Goal: Ask a question

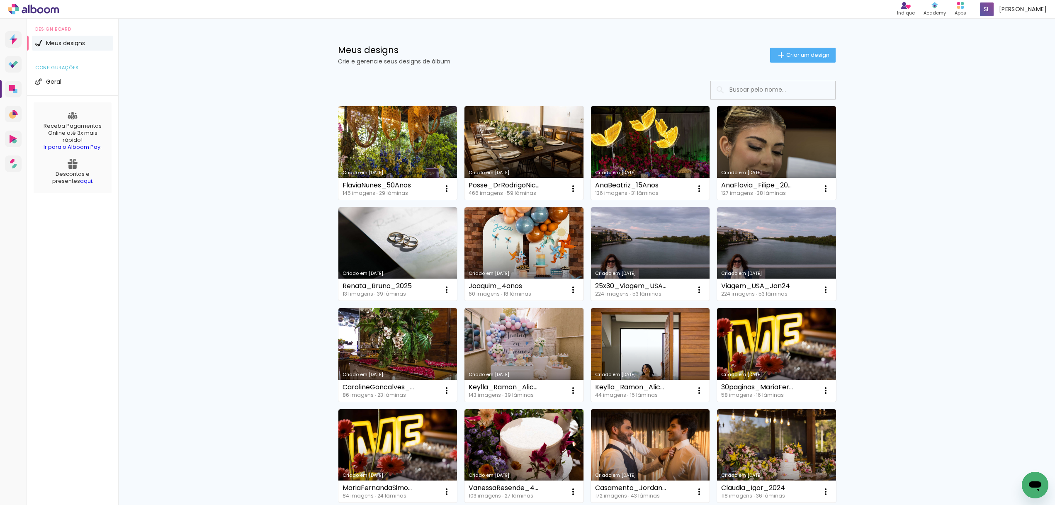
click at [1039, 486] on icon "Abrir janela de mensagens" at bounding box center [1035, 486] width 12 height 10
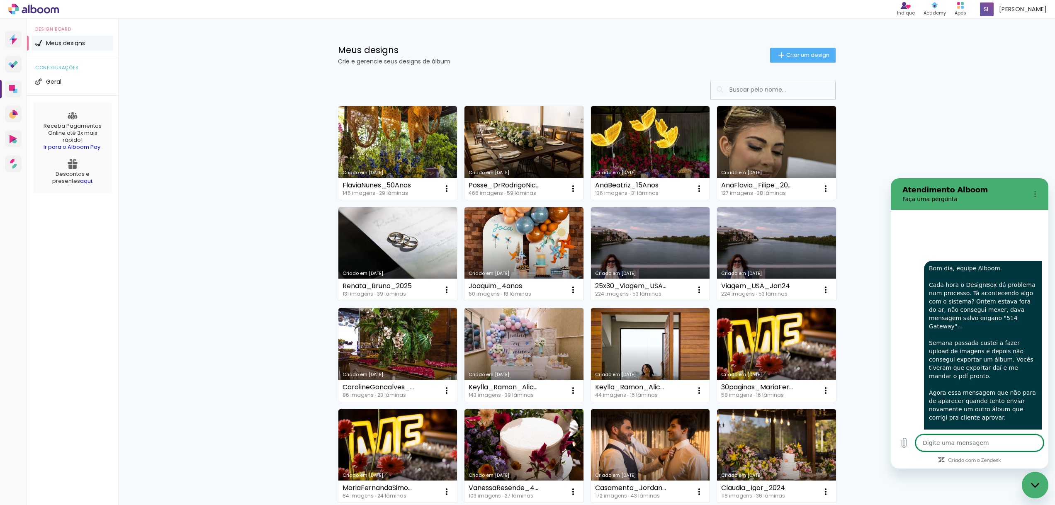
type textarea "x"
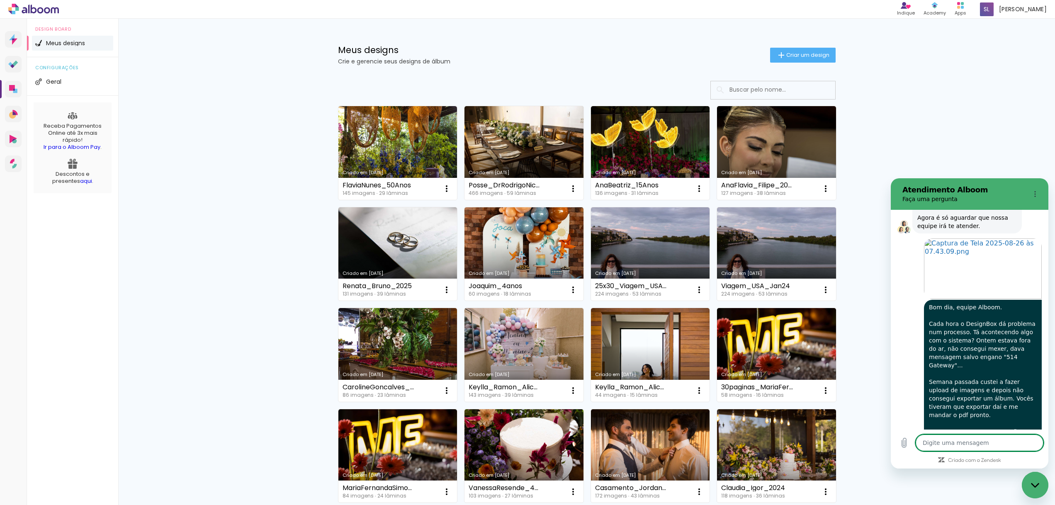
scroll to position [1326, 0]
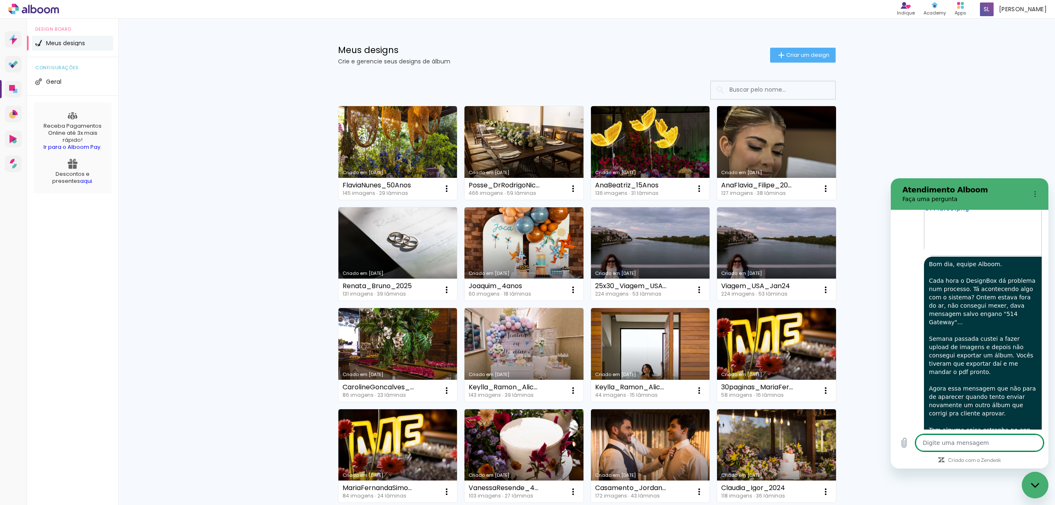
click at [940, 442] on textarea at bounding box center [980, 443] width 128 height 17
type textarea "E"
type textarea "x"
type textarea "E."
type textarea "x"
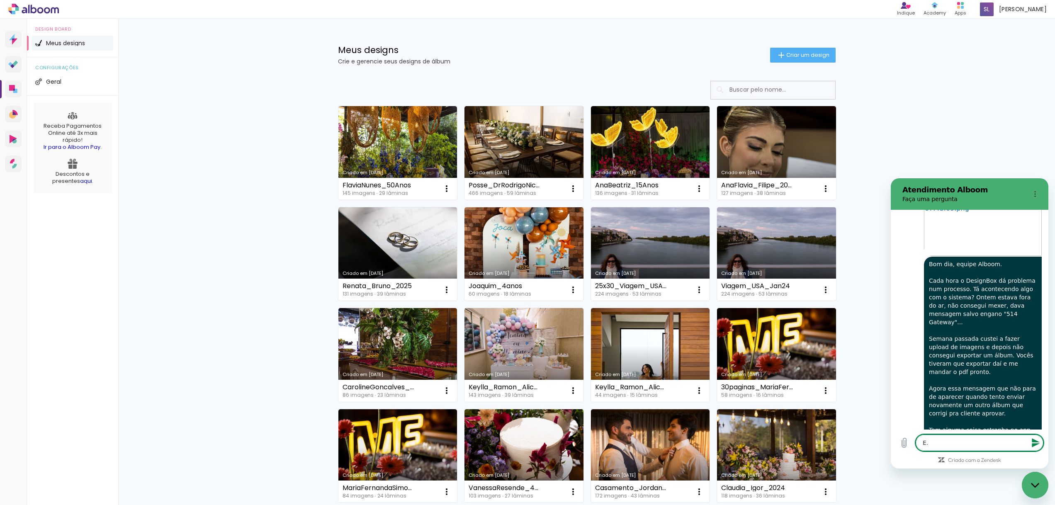
type textarea "E.."
type textarea "x"
type textarea "E..."
type textarea "x"
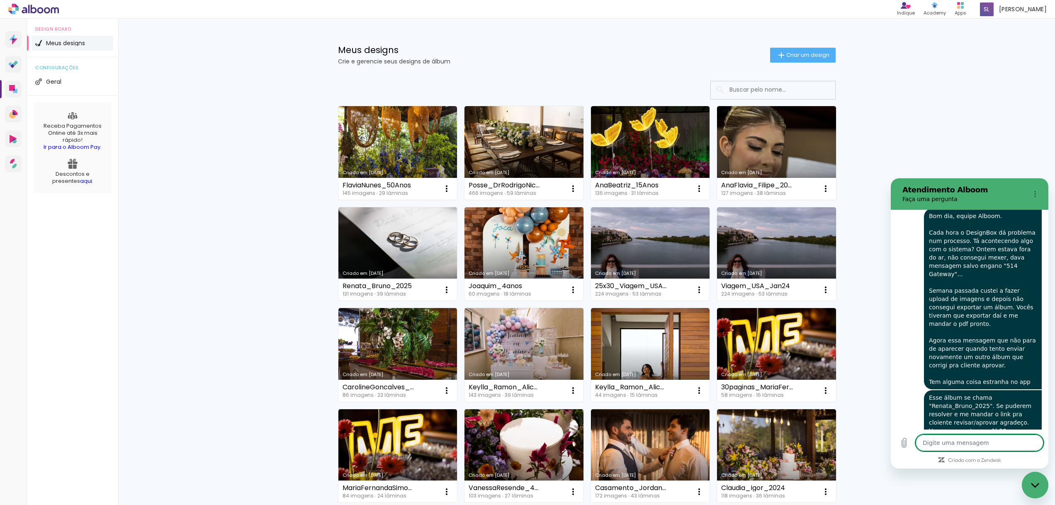
scroll to position [1373, 0]
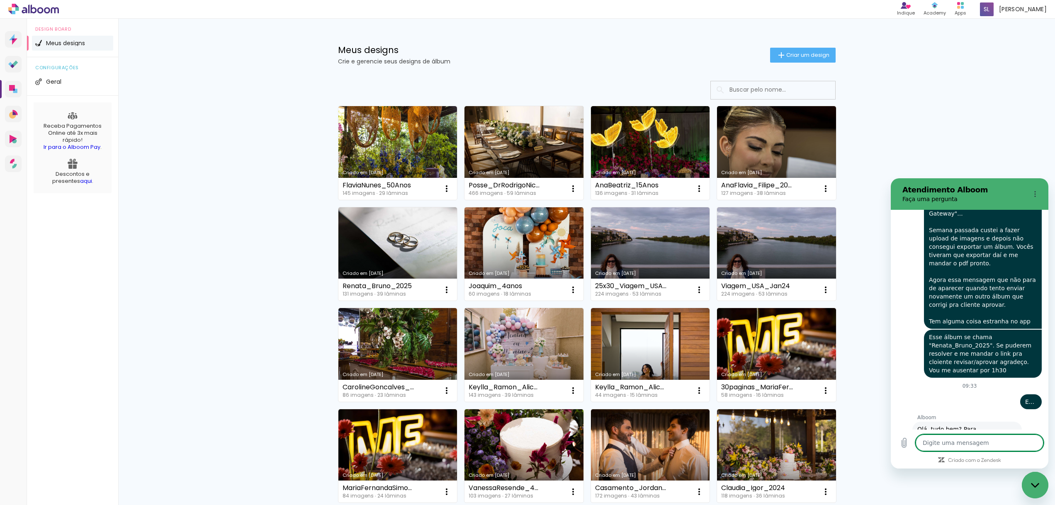
type textarea "x"
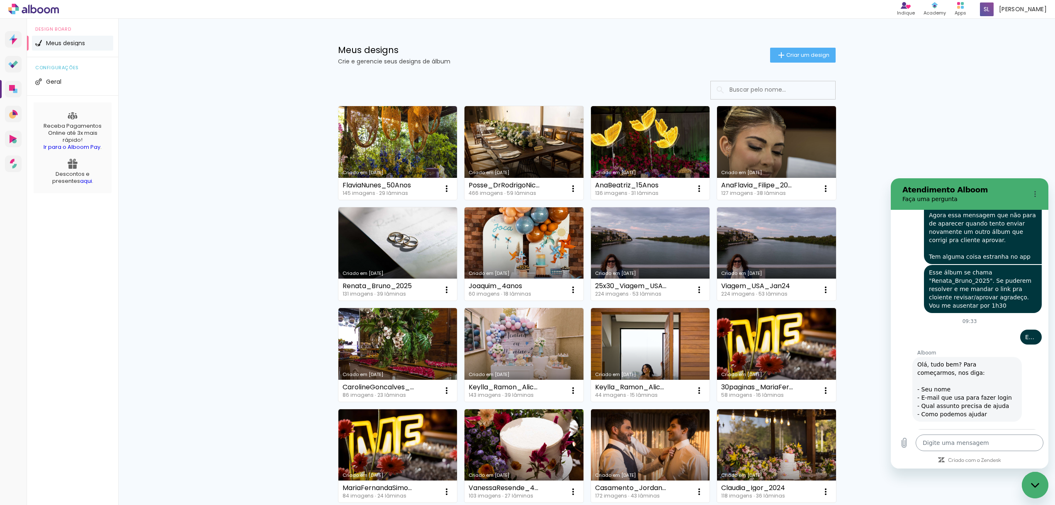
scroll to position [1498, 0]
type input "[PERSON_NAME]"
click at [1025, 475] on span "Avançar" at bounding box center [1016, 480] width 24 height 10
type textarea "x"
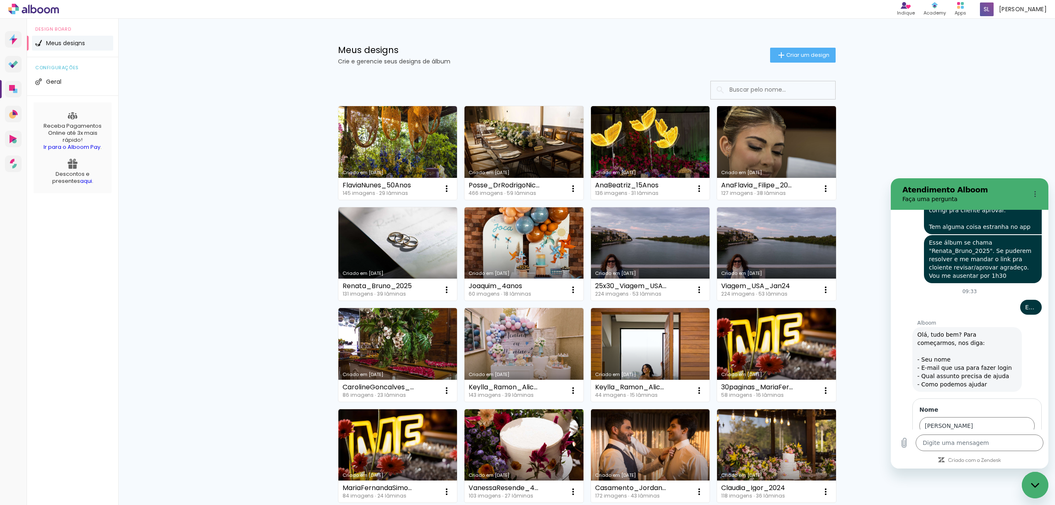
scroll to position [1534, 0]
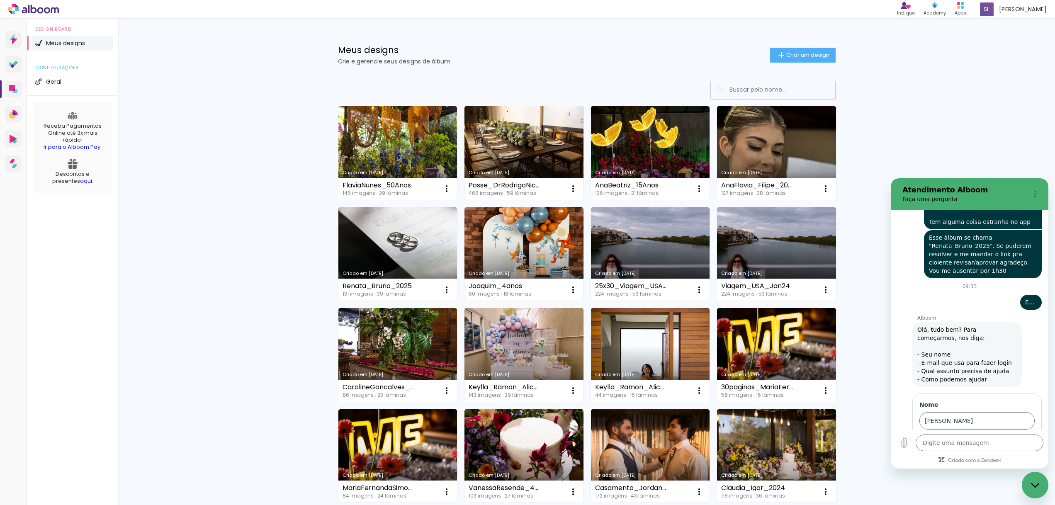
click at [947, 448] on input "E-mail" at bounding box center [976, 456] width 115 height 17
type input "[EMAIL_ADDRESS][DOMAIN_NAME]"
click at [1031, 472] on button "Avançar" at bounding box center [1016, 480] width 38 height 17
type textarea "x"
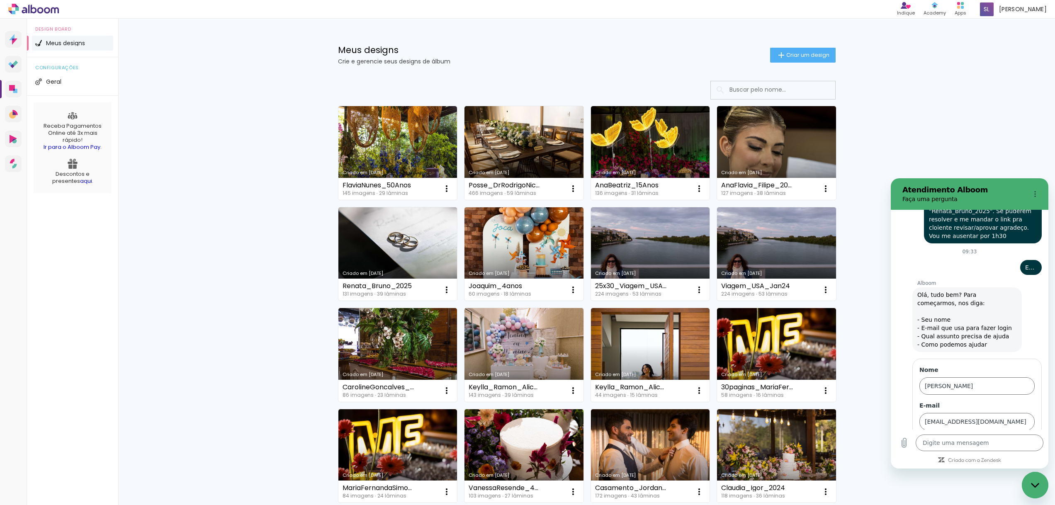
click at [964, 449] on div "Alboom Prosite Alboom Prosite" at bounding box center [972, 456] width 96 height 15
click at [996, 405] on div "Alboom Designbox" at bounding box center [977, 409] width 85 height 8
type input "Alboom Designbox"
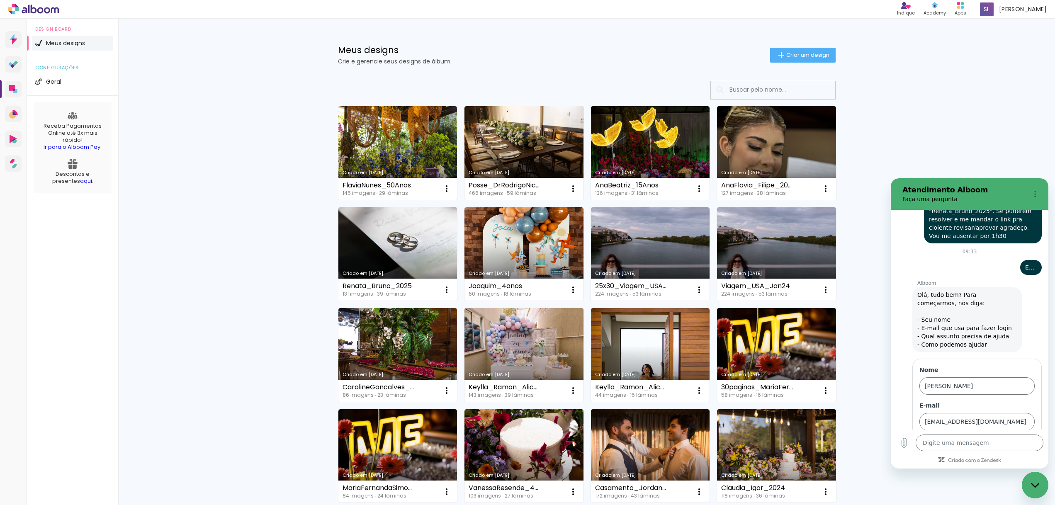
click at [1013, 472] on button "Avançar" at bounding box center [1016, 480] width 38 height 17
type textarea "x"
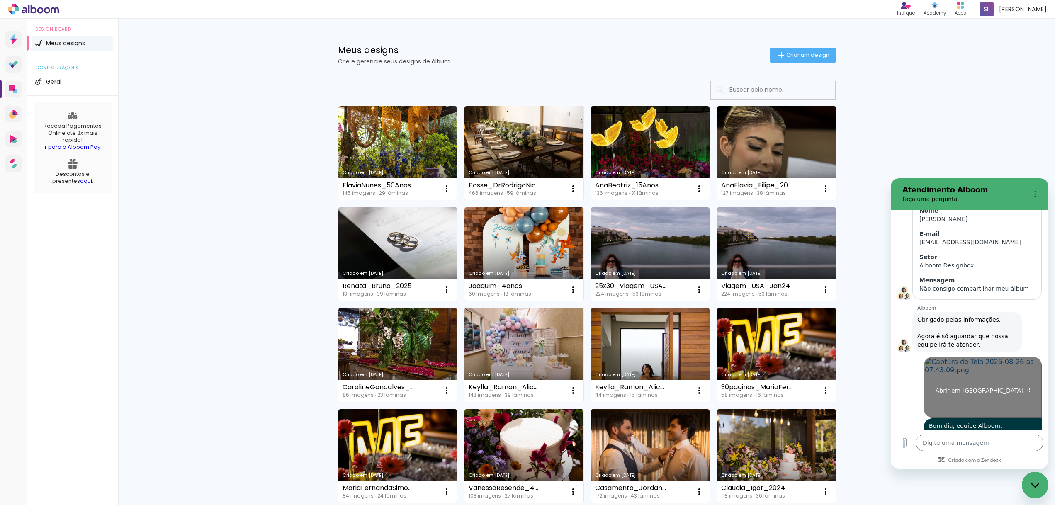
scroll to position [1175, 0]
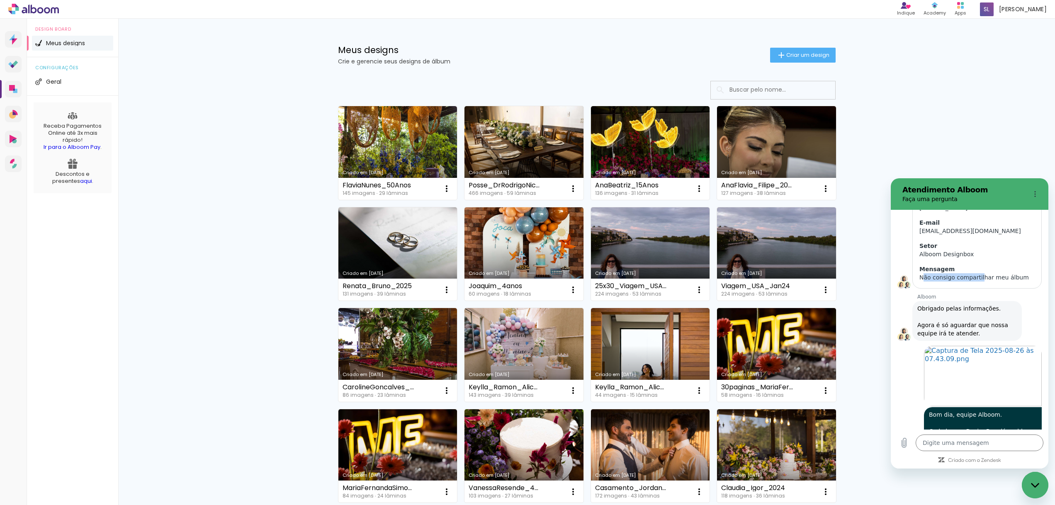
drag, startPoint x: 922, startPoint y: 220, endPoint x: 930, endPoint y: 221, distance: 8.0
click at [976, 273] on div "Não consigo compartilhar meu álbum" at bounding box center [976, 277] width 115 height 8
drag, startPoint x: 918, startPoint y: 218, endPoint x: 1028, endPoint y: 220, distance: 109.5
click at [1028, 220] on div "Nome [PERSON_NAME] E-mail [EMAIL_ADDRESS][DOMAIN_NAME] Setor Alboom Designbox M…" at bounding box center [976, 238] width 129 height 100
copy div "Não consigo compartilhar meu álbum"
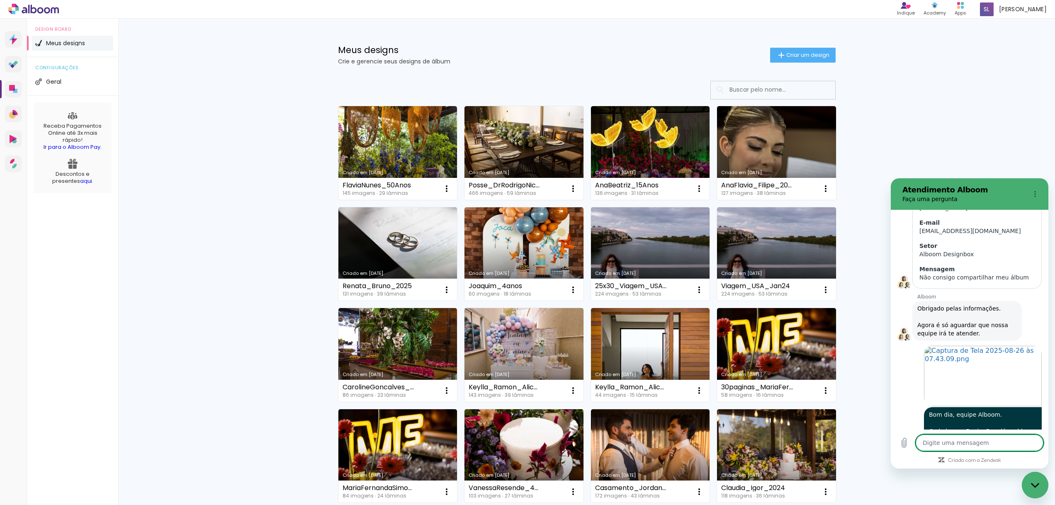
click at [940, 442] on textarea at bounding box center [980, 443] width 128 height 17
paste textarea "Não consigo compartilhar meu álbum"
type textarea "Não consigo compartilhar meu álbum"
type textarea "x"
type textarea "Não consigo compartilhar meu álbum"
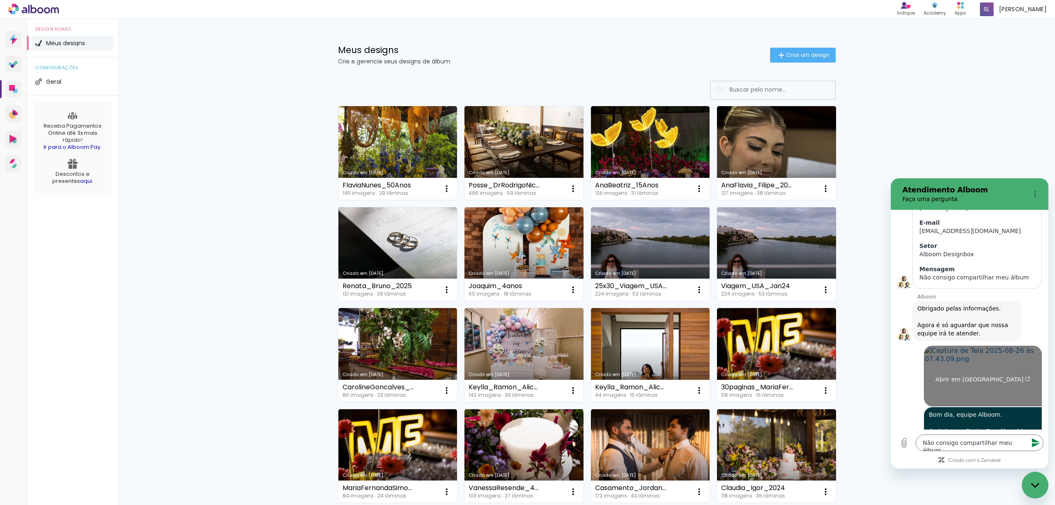
drag, startPoint x: 912, startPoint y: 338, endPoint x: 945, endPoint y: 327, distance: 34.2
click at [912, 341] on div "Abrir em [GEOGRAPHIC_DATA]" at bounding box center [966, 374] width 151 height 66
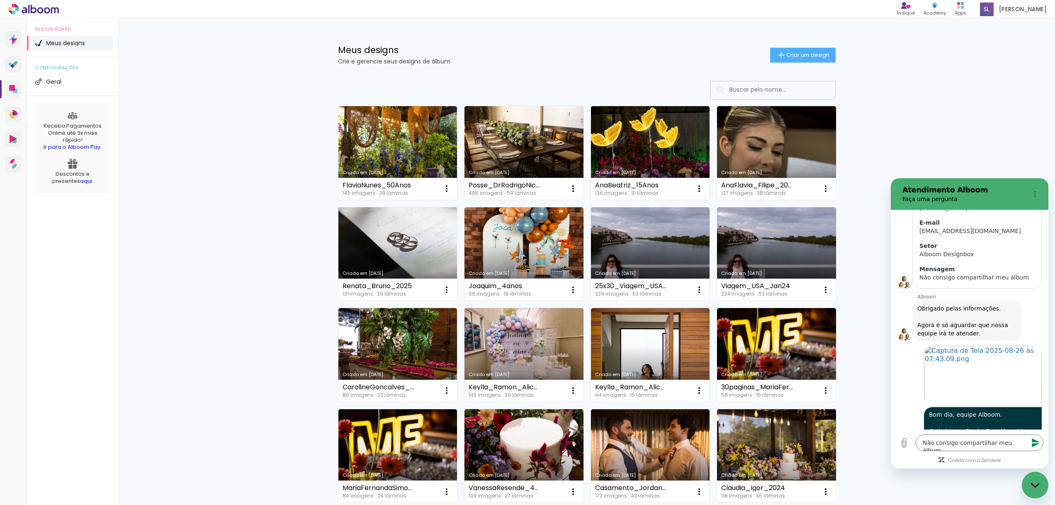
click at [935, 411] on span "Bom dia, equipe Alboom. Cada hora o DesignBox dá problema num processo. Tá acon…" at bounding box center [983, 497] width 109 height 172
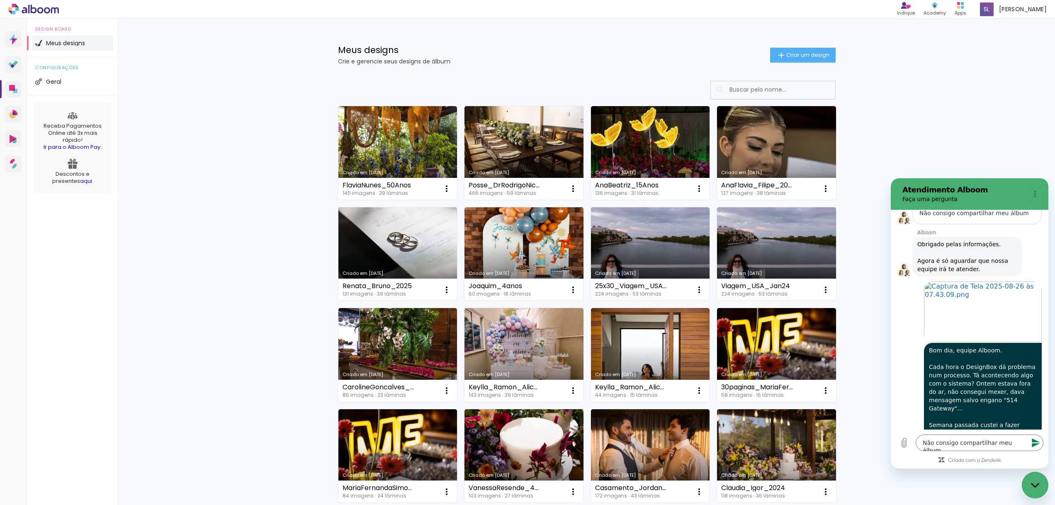
scroll to position [1243, 0]
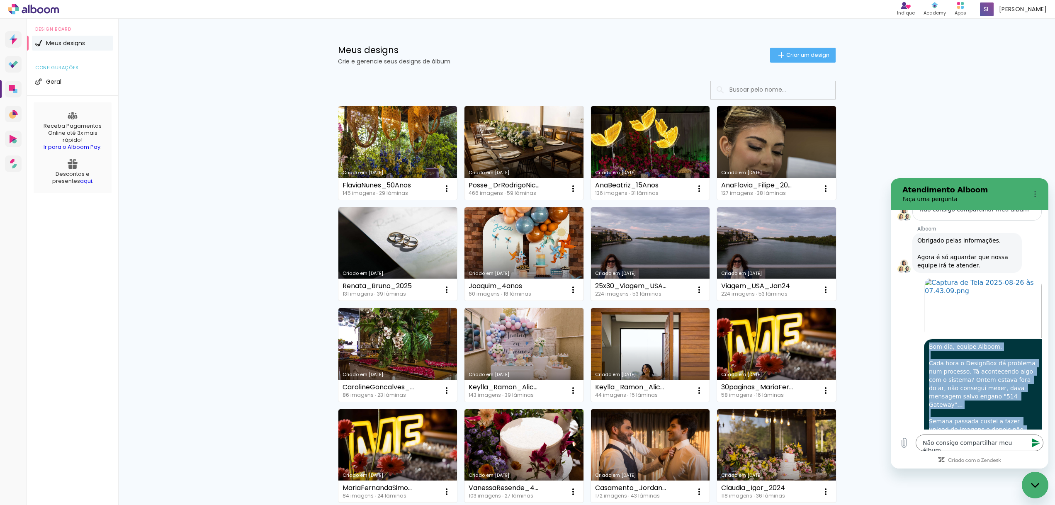
drag, startPoint x: 929, startPoint y: 289, endPoint x: 990, endPoint y: 402, distance: 128.2
click at [990, 402] on span "Bom dia, equipe Alboom. Cada hora o DesignBox dá problema num processo. Tá acon…" at bounding box center [983, 429] width 109 height 172
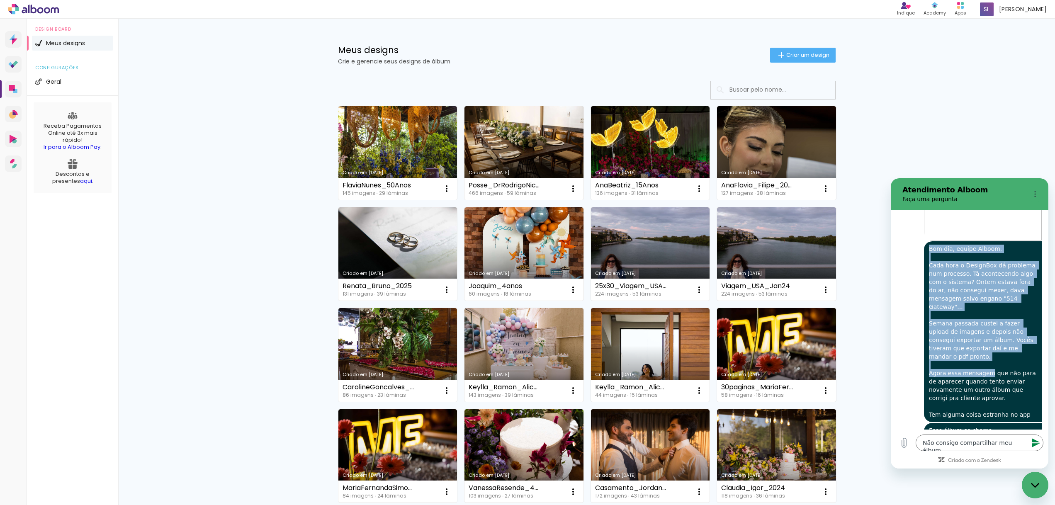
scroll to position [1353, 0]
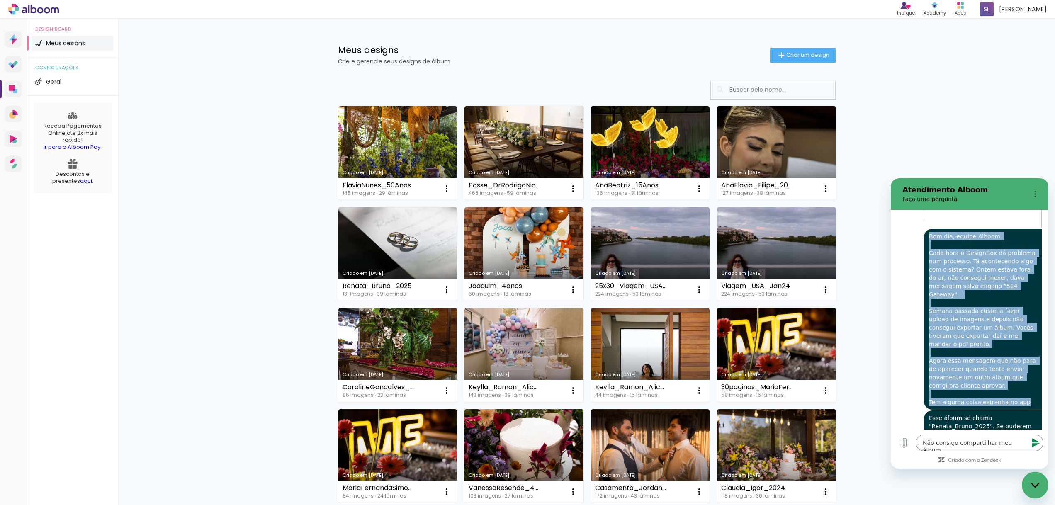
click at [1024, 334] on div "[PERSON_NAME] diz: Bom dia, equipe Alboom. Cada hora o DesignBox dá problema nu…" at bounding box center [983, 319] width 118 height 181
copy span "Bom dia, equipe Alboom. Cada hora o DesignBox dá problema num processo. Tá acon…"
click at [1033, 443] on icon "Enviar mensagem" at bounding box center [1036, 443] width 10 height 10
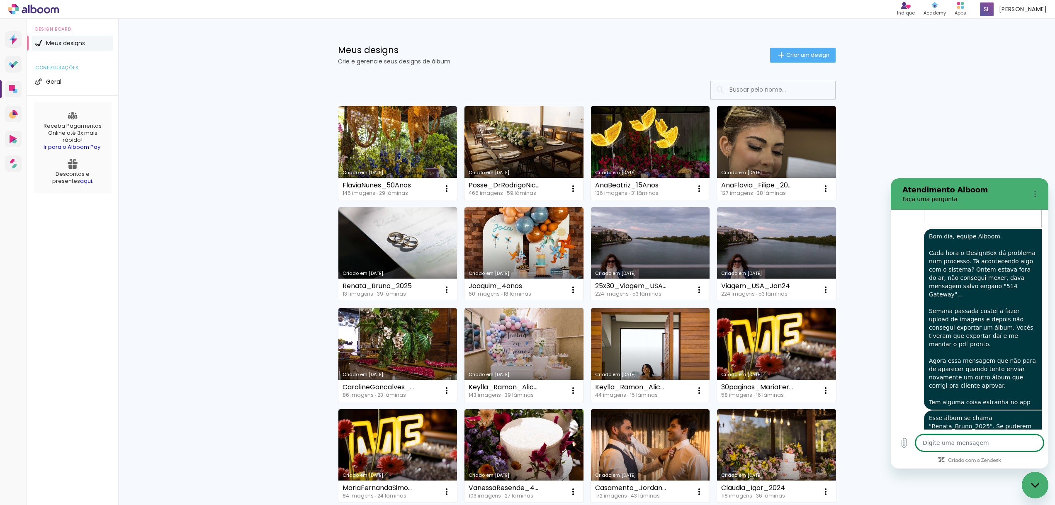
type textarea "x"
paste textarea "Bom dia, equipe Alboom. Cada hora o DesignBox dá problema num processo. Tá acon…"
type textarea "Bom dia, equipe Alboom. Cada hora o DesignBox dá problema num processo. Tá acon…"
type textarea "x"
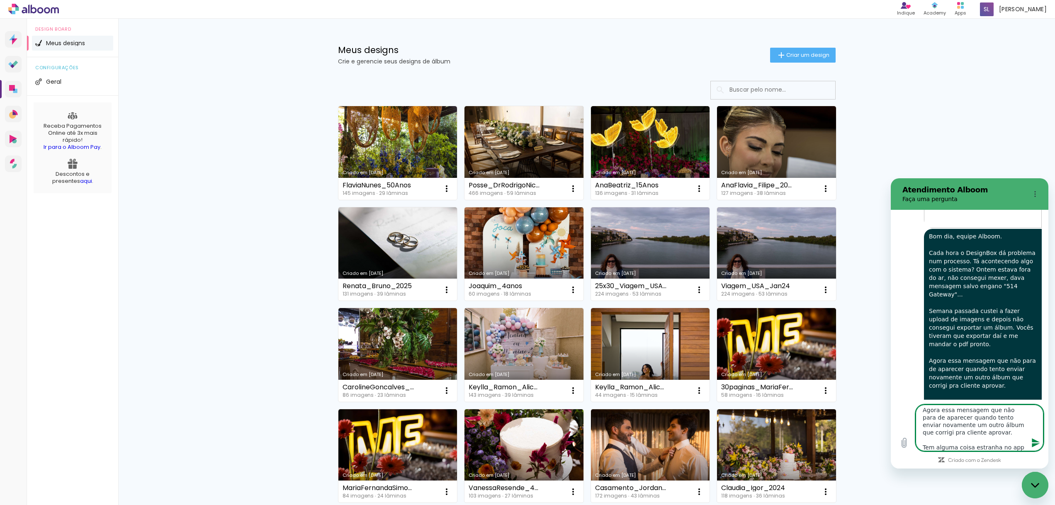
type textarea "Bom dia, equipe Alboom. Cada hora o DesignBox dá problema num processo. Tá acon…"
click at [1034, 441] on icon "Enviar mensagem" at bounding box center [1036, 442] width 8 height 9
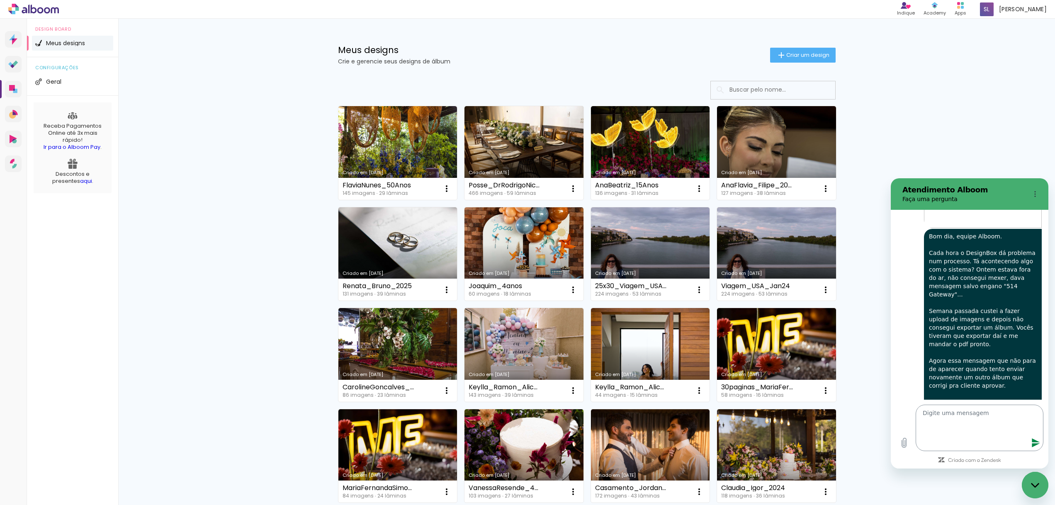
scroll to position [0, 0]
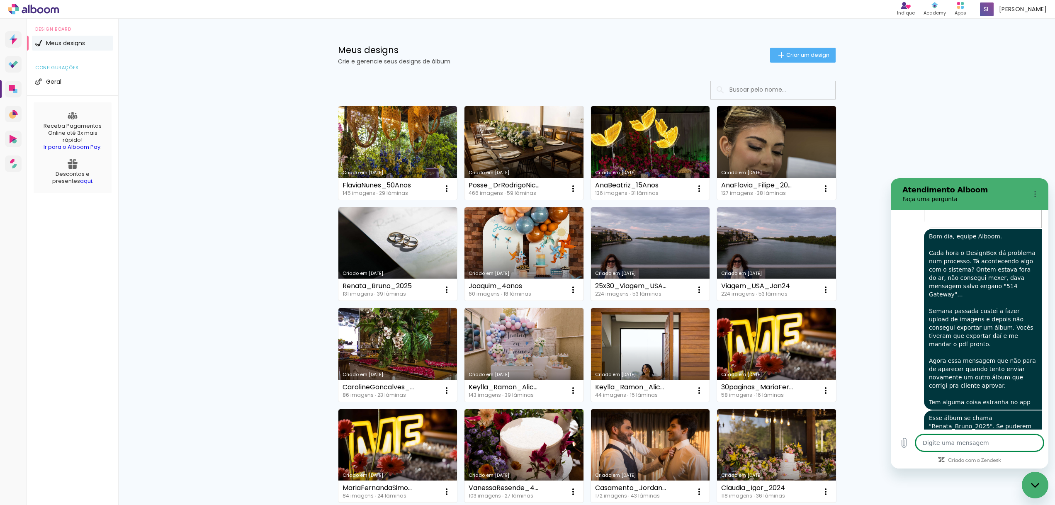
type textarea "x"
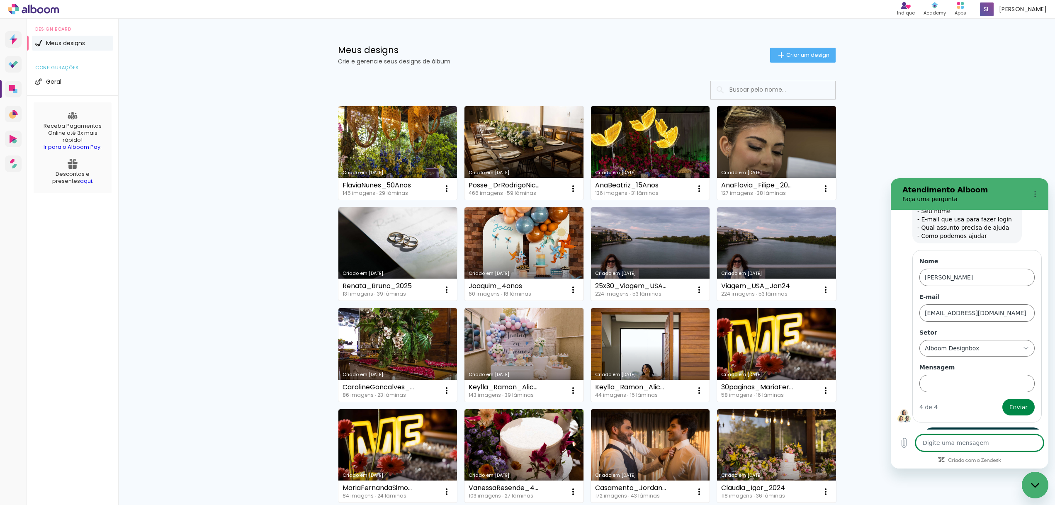
scroll to position [1697, 0]
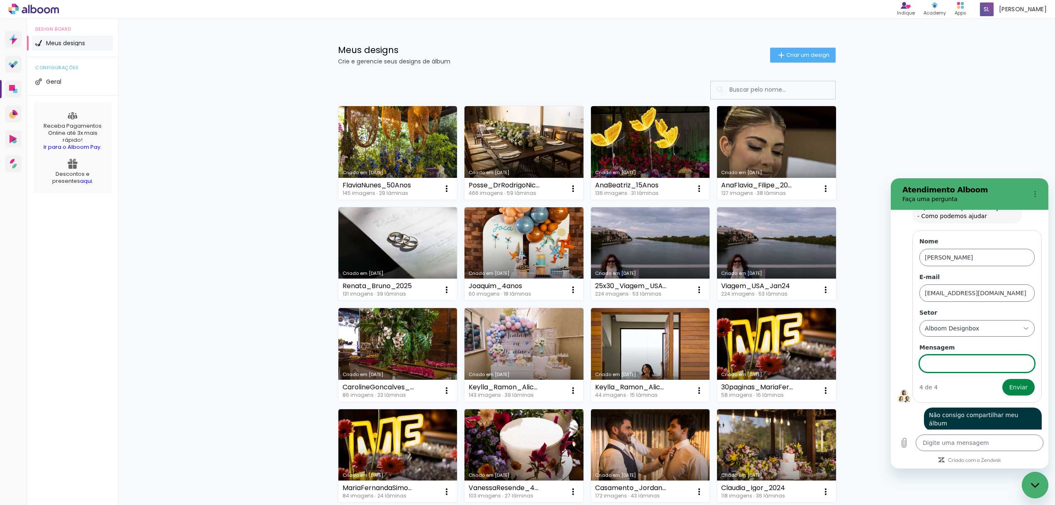
click at [969, 355] on input "Mensagem" at bounding box center [976, 363] width 115 height 17
type input "Não consigo compartilhar meu álbum"
click at [1021, 382] on span "Enviar" at bounding box center [1018, 387] width 18 height 10
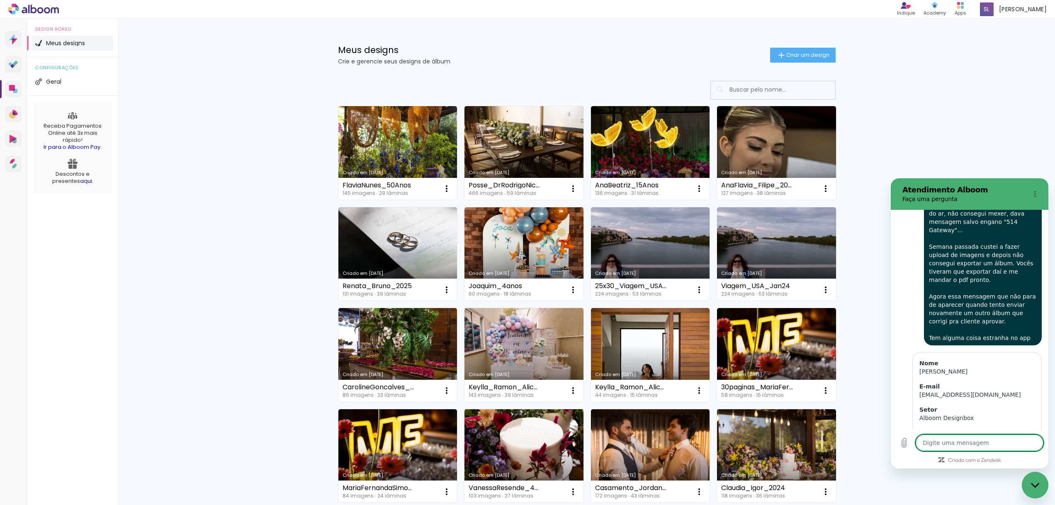
scroll to position [1787, 0]
type textarea "x"
paste textarea "Bom dia, equipe Alboom. Cada hora o DesignBox dá problema num processo. Tá acon…"
type textarea "Bom dia, equipe Alboom. Cada hora o DesignBox dá problema num processo. Tá acon…"
type textarea "x"
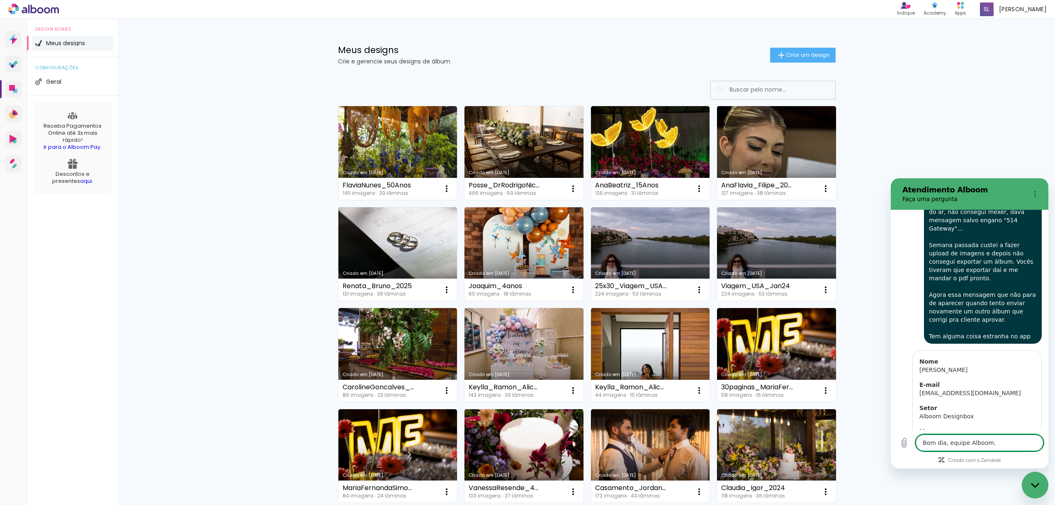
scroll to position [115, 0]
type textarea "Bom dia, equipe Alboom. Cada hora o DesignBox dá problema num processo. Tá acon…"
click at [1032, 446] on icon "Enviar mensagem" at bounding box center [1036, 442] width 8 height 9
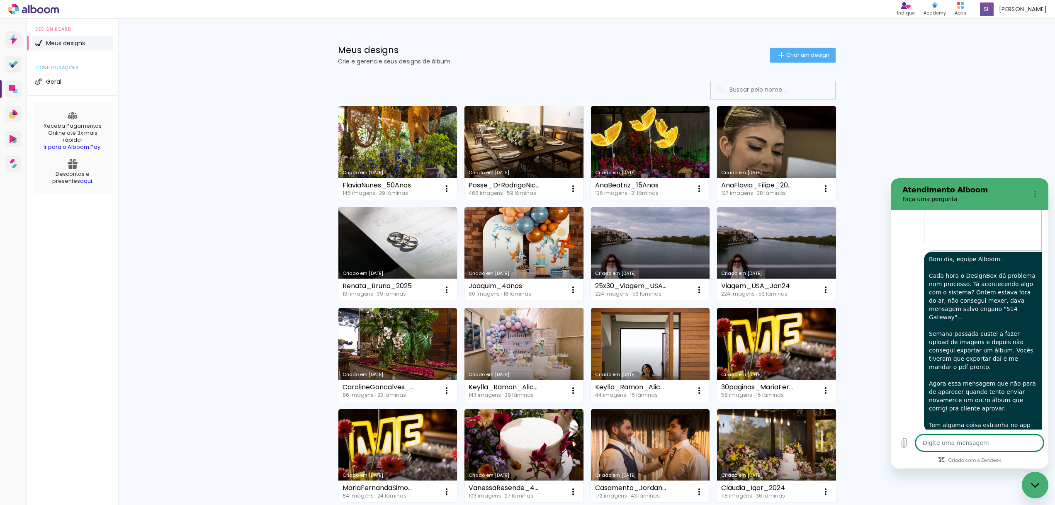
scroll to position [1232, 0]
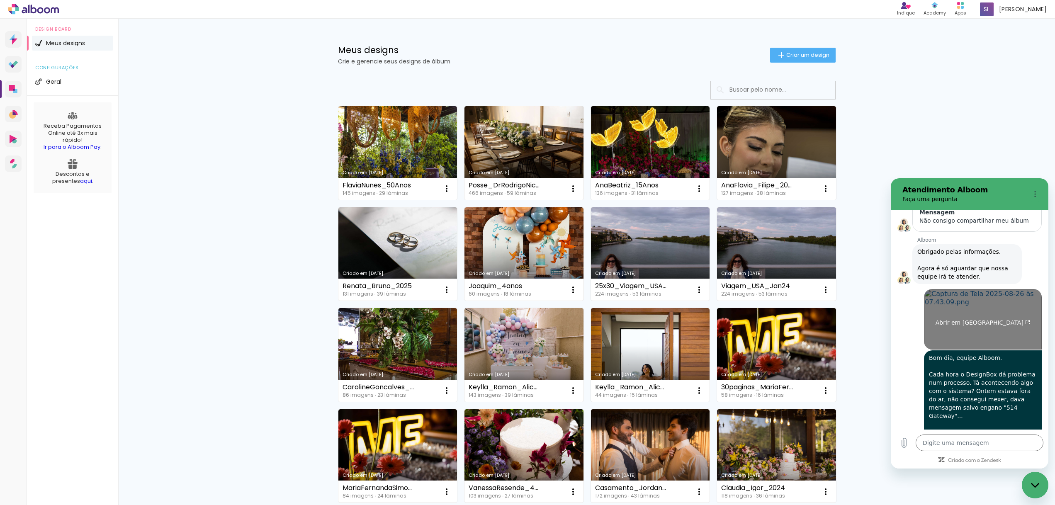
click at [1033, 289] on link "Abrir em [GEOGRAPHIC_DATA]" at bounding box center [983, 319] width 118 height 61
type textarea "x"
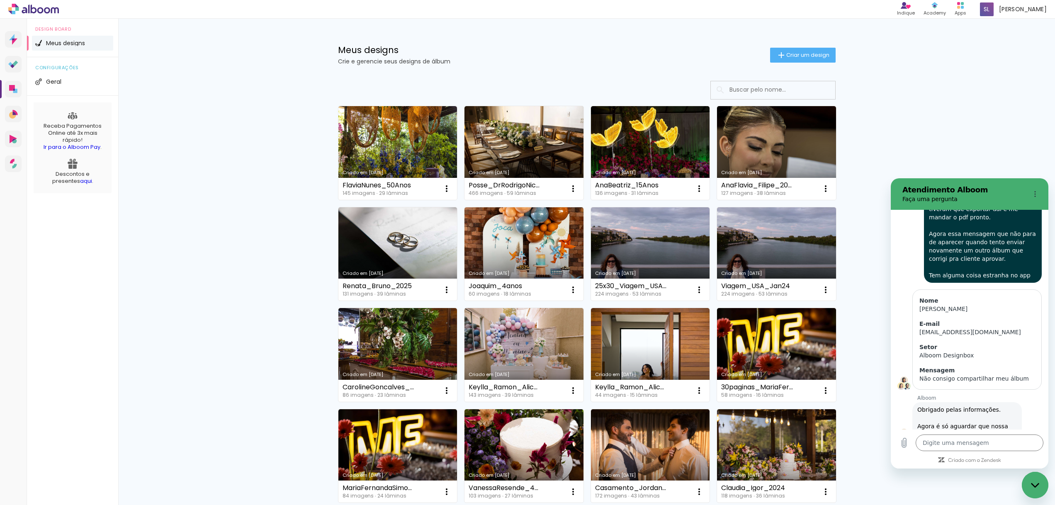
scroll to position [1964, 0]
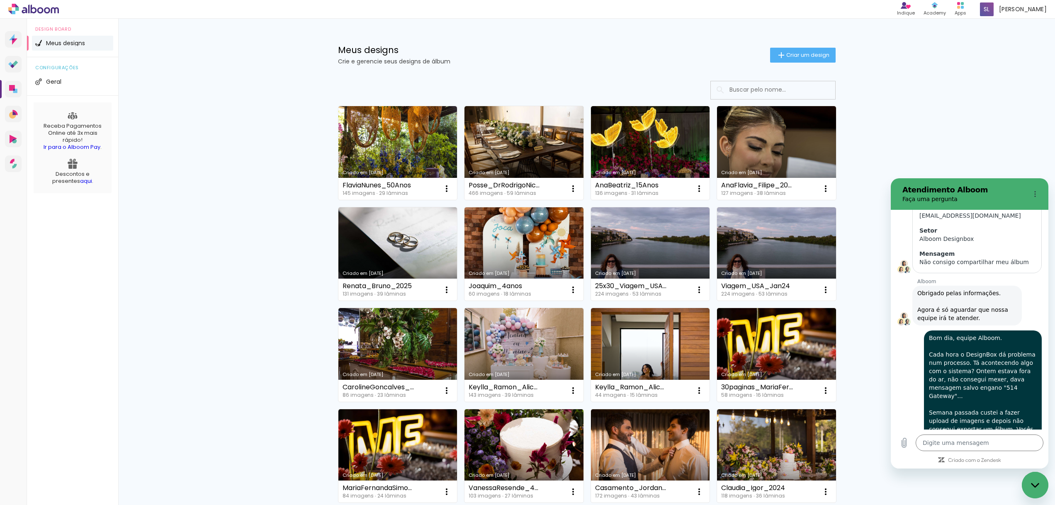
click at [860, 391] on div "Meus designs Crie e gerencie seus designs de álbum Criar um design Criado em [D…" at bounding box center [586, 460] width 937 height 882
click at [395, 246] on link "Criado em [DATE]" at bounding box center [397, 254] width 119 height 94
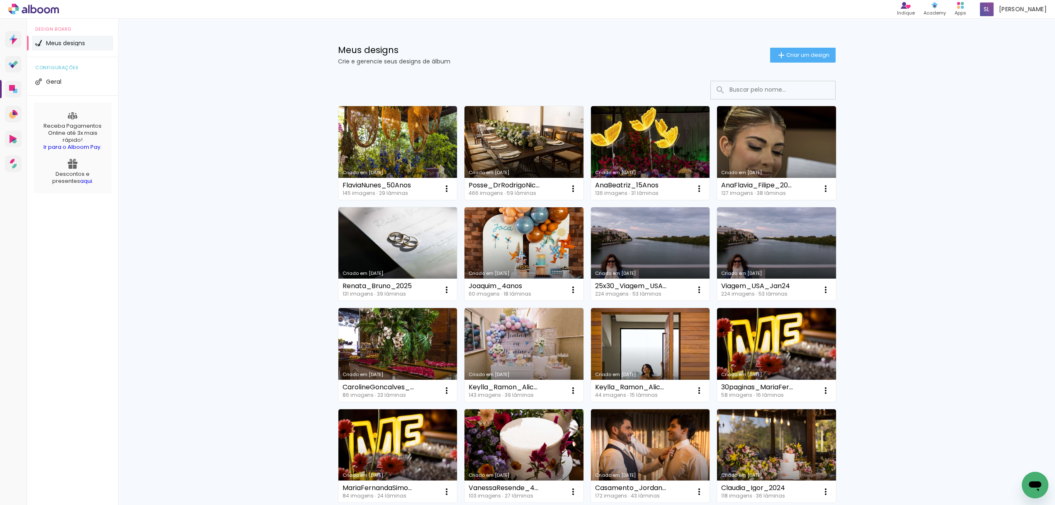
click at [1034, 476] on div "Abrir janela de mensagens" at bounding box center [1034, 485] width 25 height 25
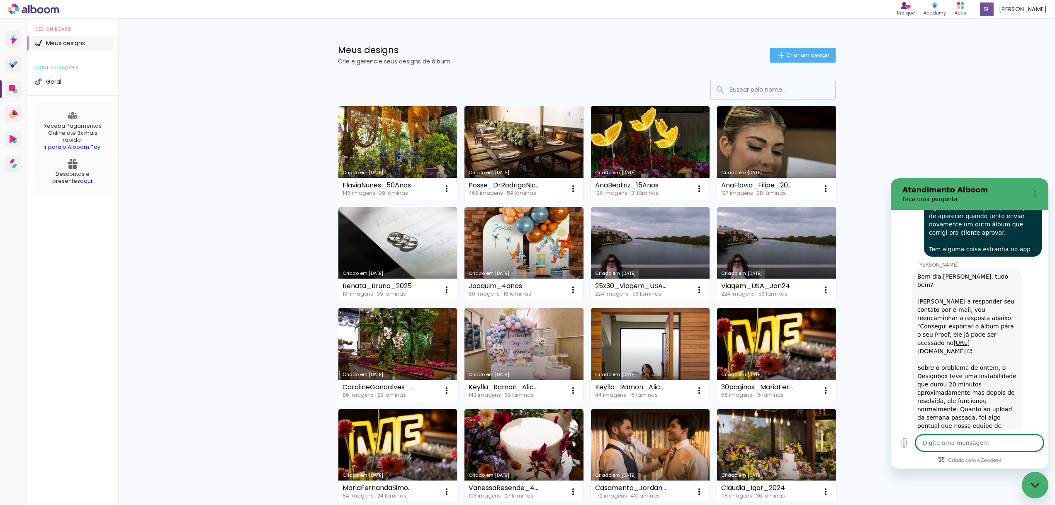
type textarea "x"
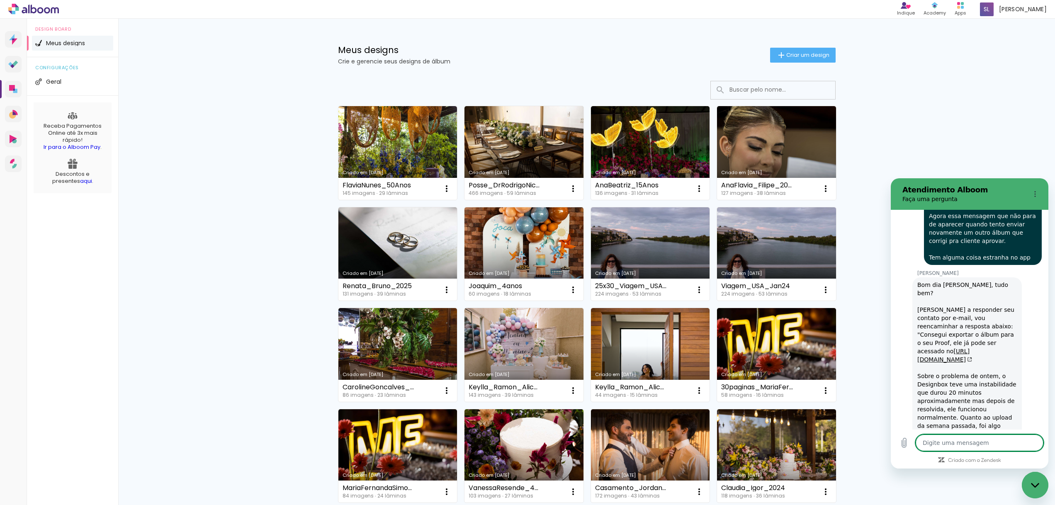
scroll to position [2215, 0]
type textarea "E"
type textarea "x"
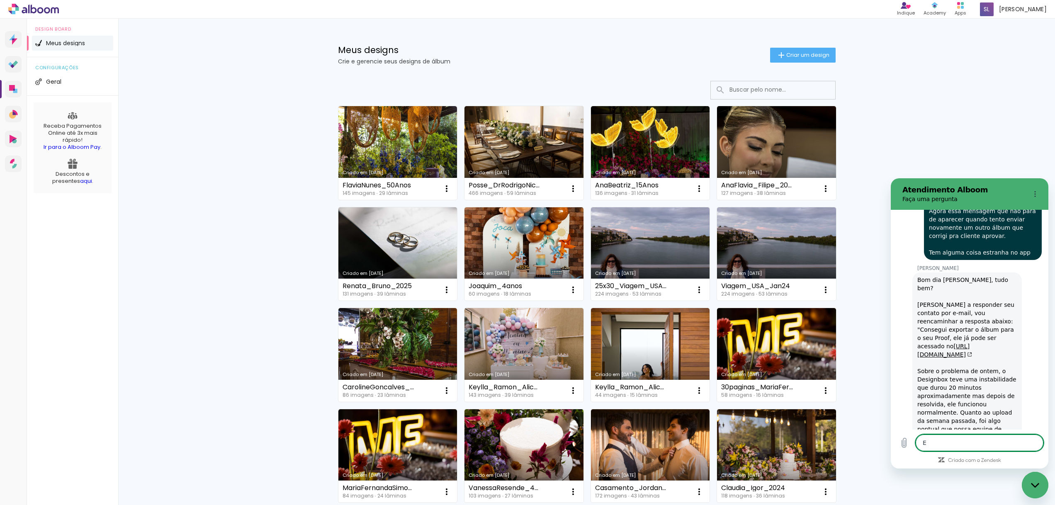
type textarea "E"
type textarea "x"
type textarea "E o"
type textarea "x"
type textarea "E o"
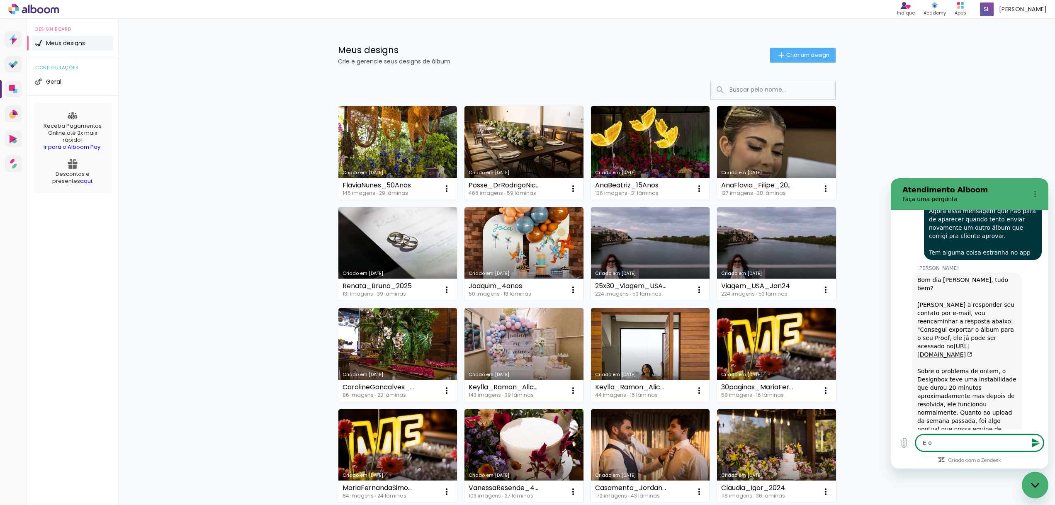
type textarea "x"
type textarea "E o q"
type textarea "x"
type textarea "E o qu"
type textarea "x"
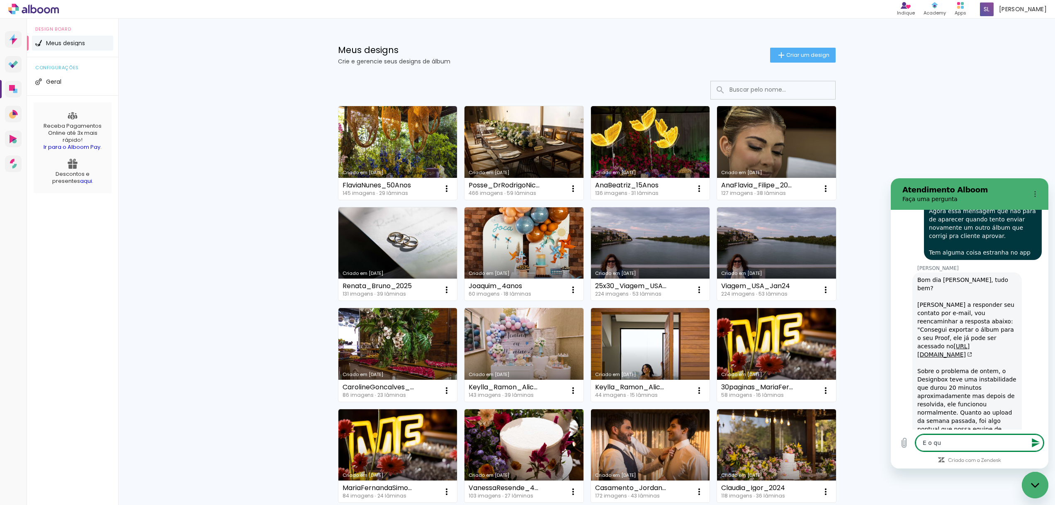
type textarea "E o que"
type textarea "x"
type textarea "E o que"
type textarea "x"
type textarea "E o que p"
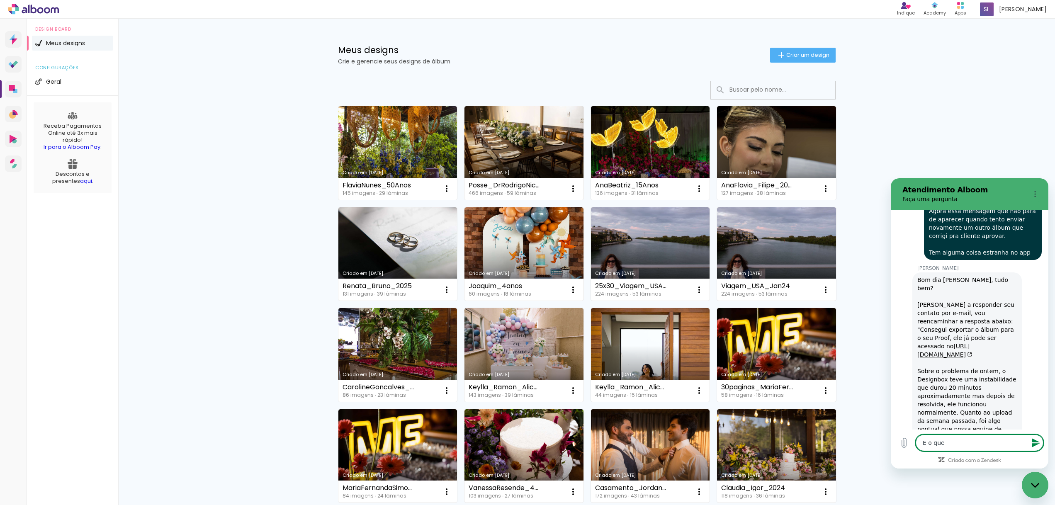
type textarea "x"
type textarea "E o que po"
type textarea "x"
type textarea "E o que pos"
type textarea "x"
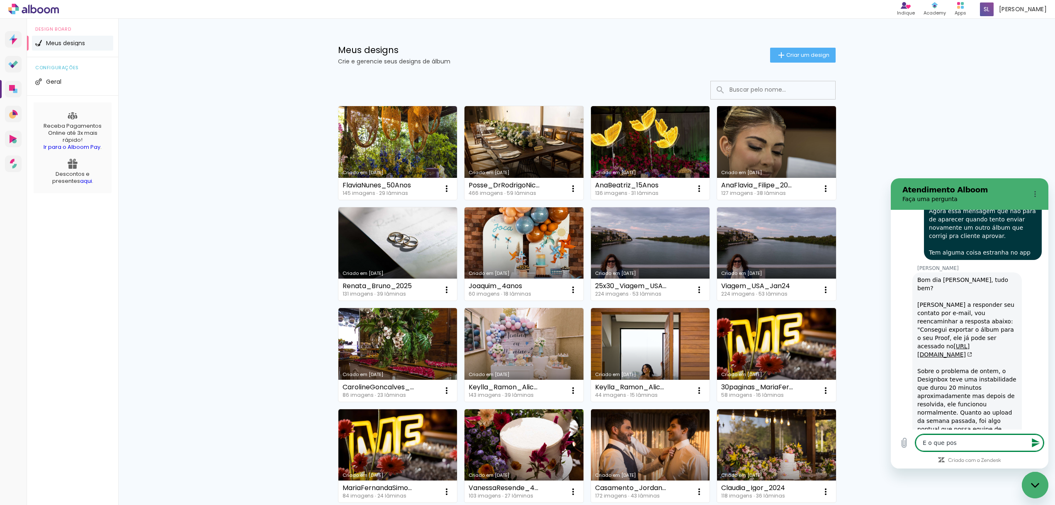
type textarea "E o que poss"
type textarea "x"
type textarea "E o que posso"
type textarea "x"
type textarea "E o que posso"
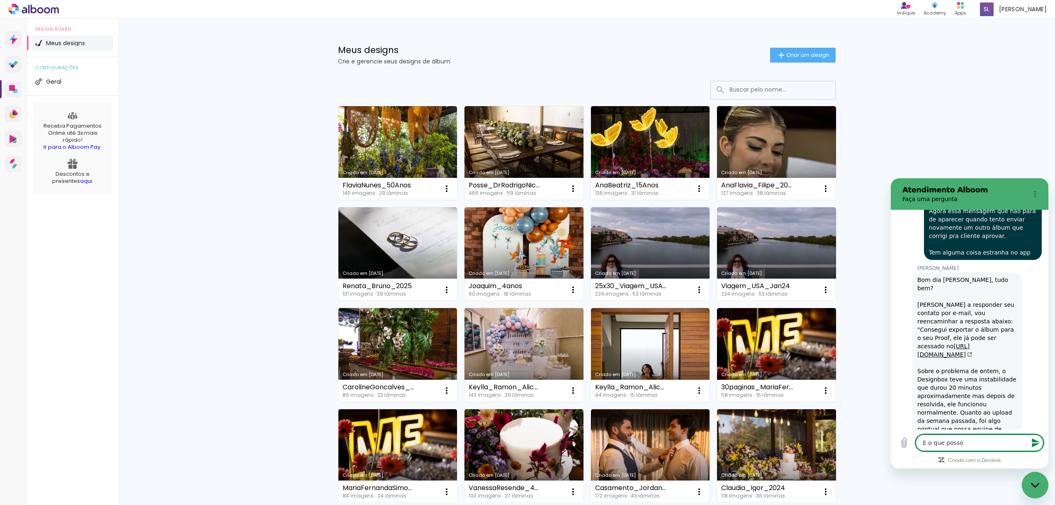
type textarea "x"
type textarea "E o que posso f"
type textarea "x"
type textarea "E o que posso fa"
type textarea "x"
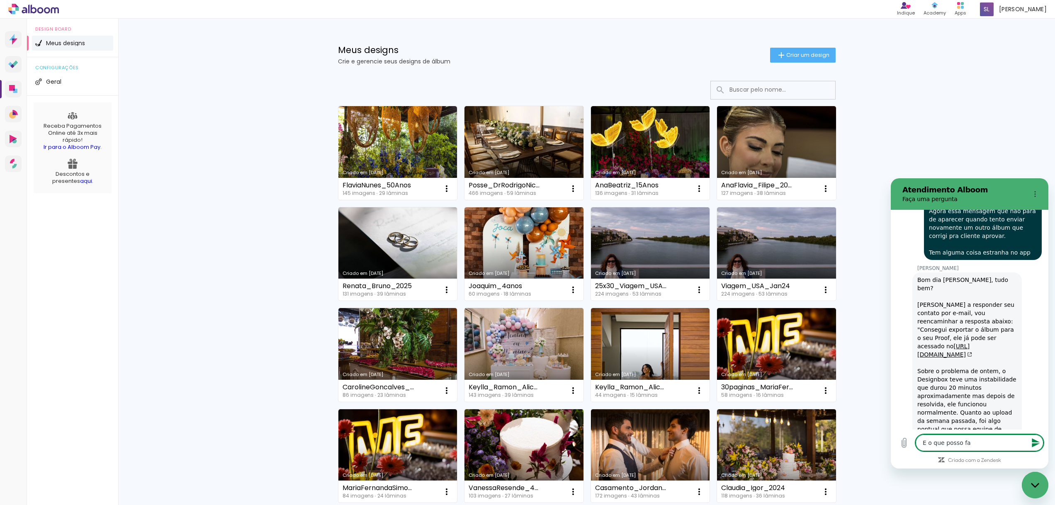
type textarea "E o que posso faz"
type textarea "x"
type textarea "E o que posso faze"
type textarea "x"
type textarea "E o que posso fazer"
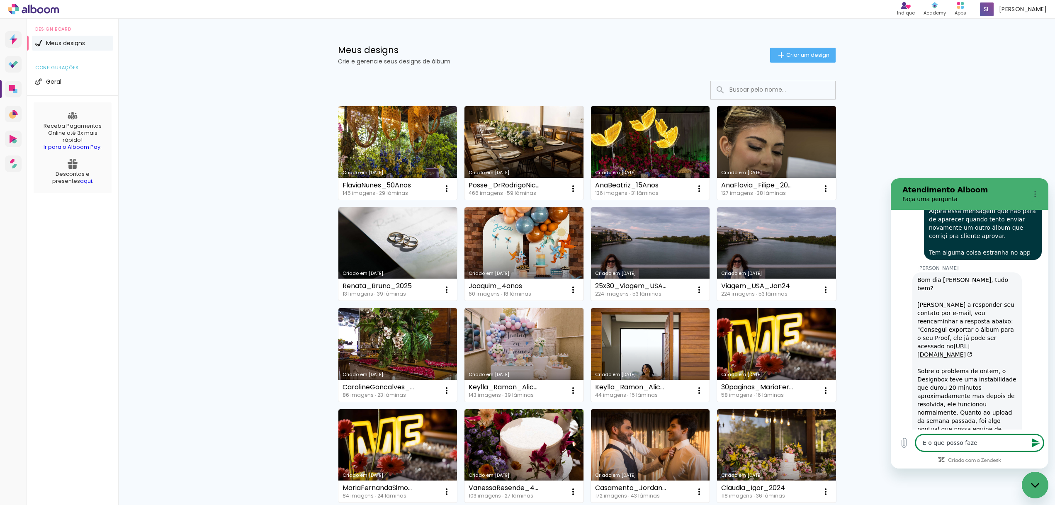
type textarea "x"
type textarea "E o que posso fazer"
type textarea "x"
type textarea "E o que posso fazer p"
type textarea "x"
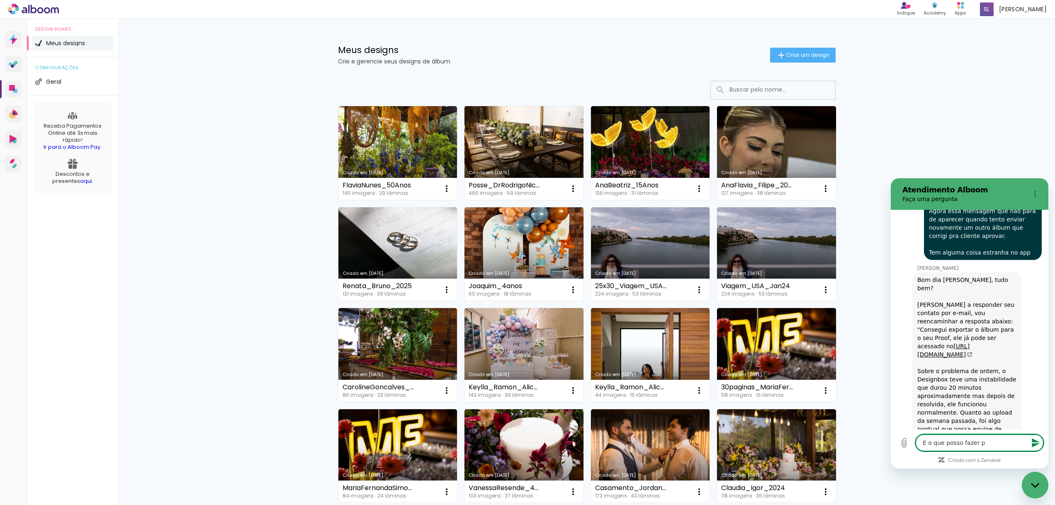
type textarea "E o que posso fazer pr"
type textarea "x"
type textarea "E o que posso fazer pra"
type textarea "x"
type textarea "E o que posso fazer pra"
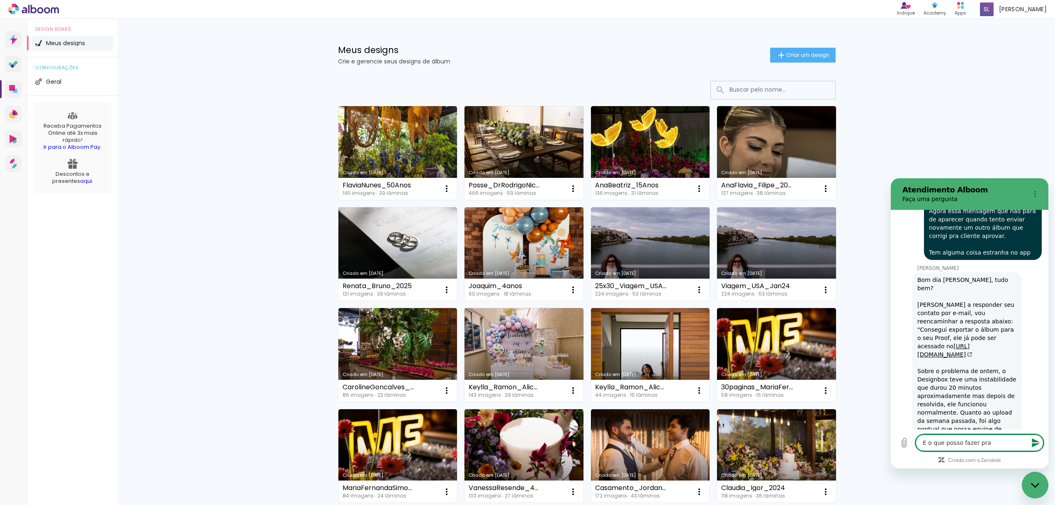
type textarea "x"
type textarea "E o que posso fazer pra e"
type textarea "x"
type textarea "E o que posso fazer pra es"
type textarea "x"
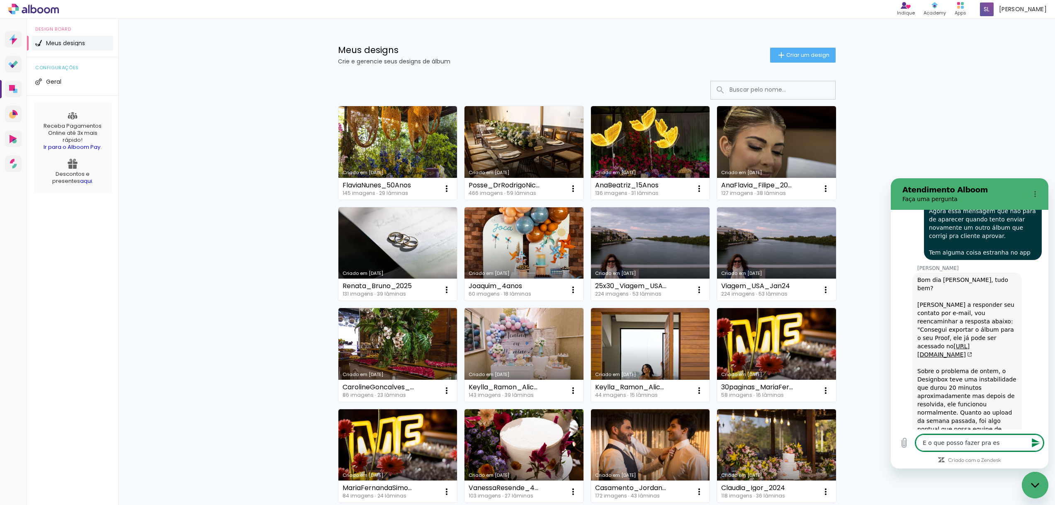
type textarea "E o que posso fazer pra ess"
type textarea "x"
type textarea "E o que posso fazer pra essa"
type textarea "x"
type textarea "E o que posso fazer pra essa"
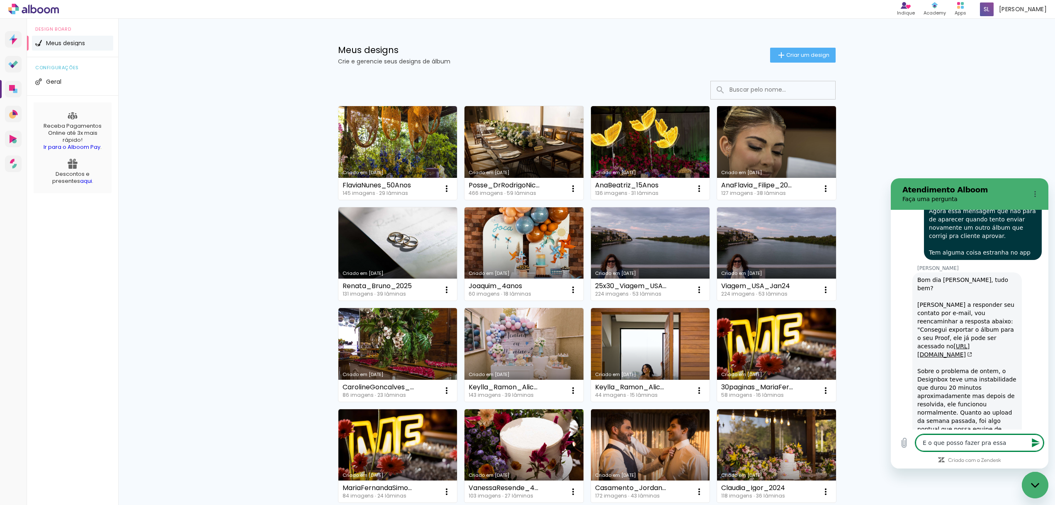
type textarea "x"
type textarea "E o que posso fazer pra essa s"
type textarea "x"
type textarea "E o que posso fazer pra essa se"
type textarea "x"
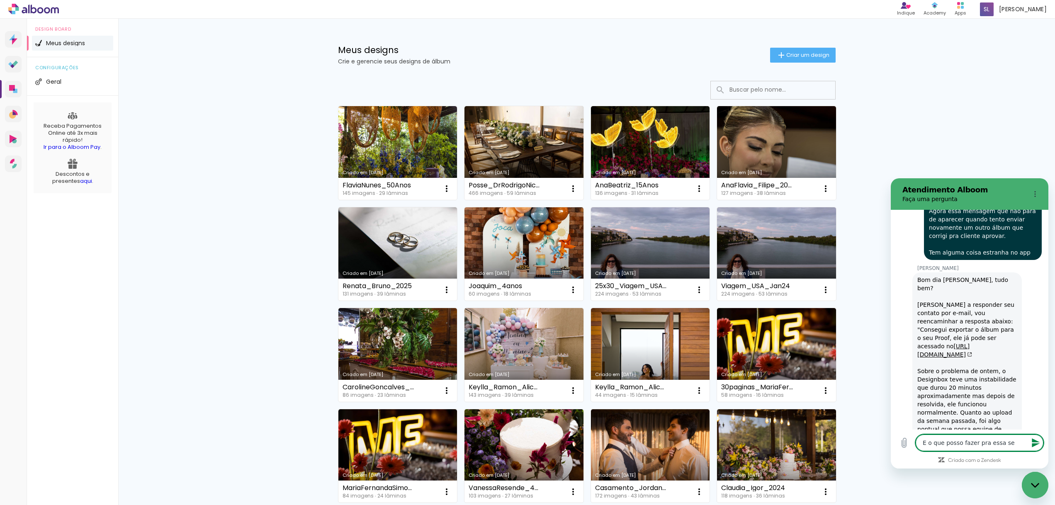
type textarea "E o que posso fazer pra essa s"
type textarea "x"
type textarea "E o que posso fazer pra essa s'"
type textarea "x"
type textarea "E o que posso fazer pra essa sé"
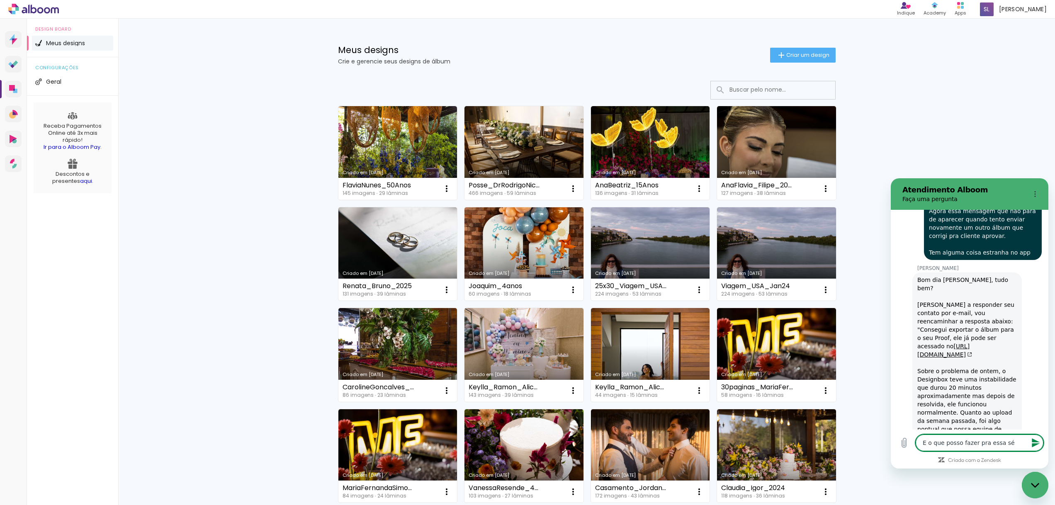
type textarea "x"
type textarea "E o que posso fazer pra essa sér"
type textarea "x"
type textarea "E o que posso fazer pra essa séri"
type textarea "x"
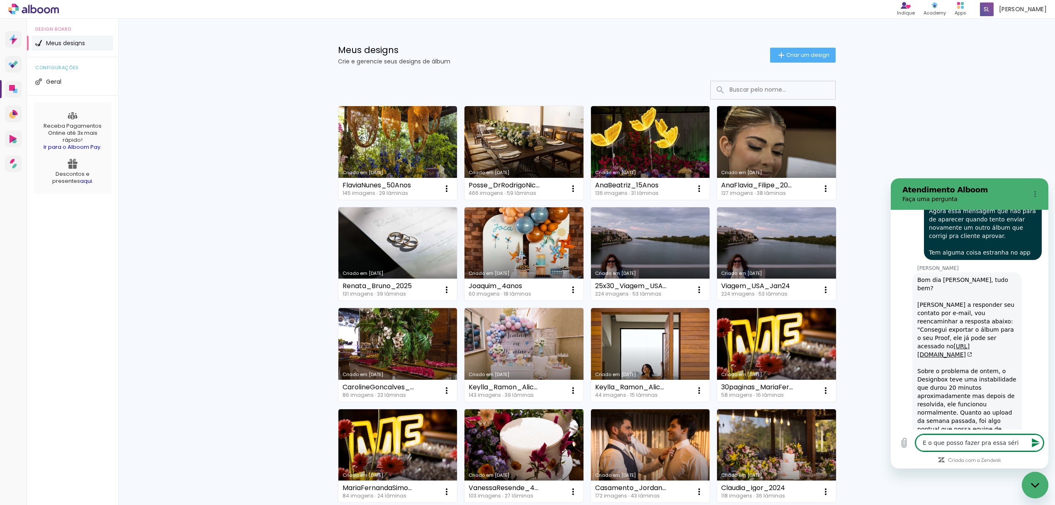
type textarea "E o que posso fazer pra essa série"
type textarea "x"
type textarea "E o que posso fazer pra essa série"
type textarea "x"
type textarea "E o que posso fazer pra essa série d"
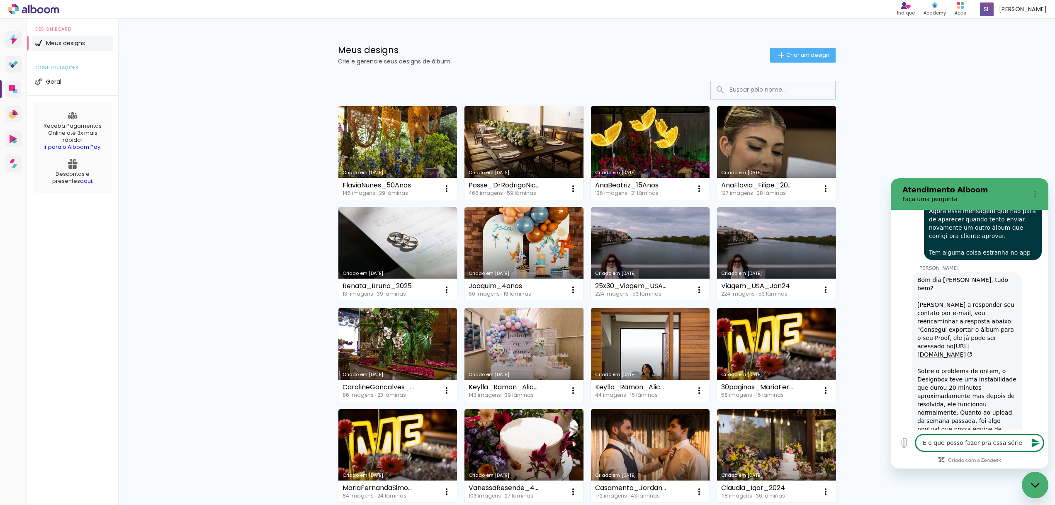
type textarea "x"
type textarea "E o que posso fazer pra essa série de"
type textarea "x"
type textarea "E o que posso fazer pra essa série de"
type textarea "x"
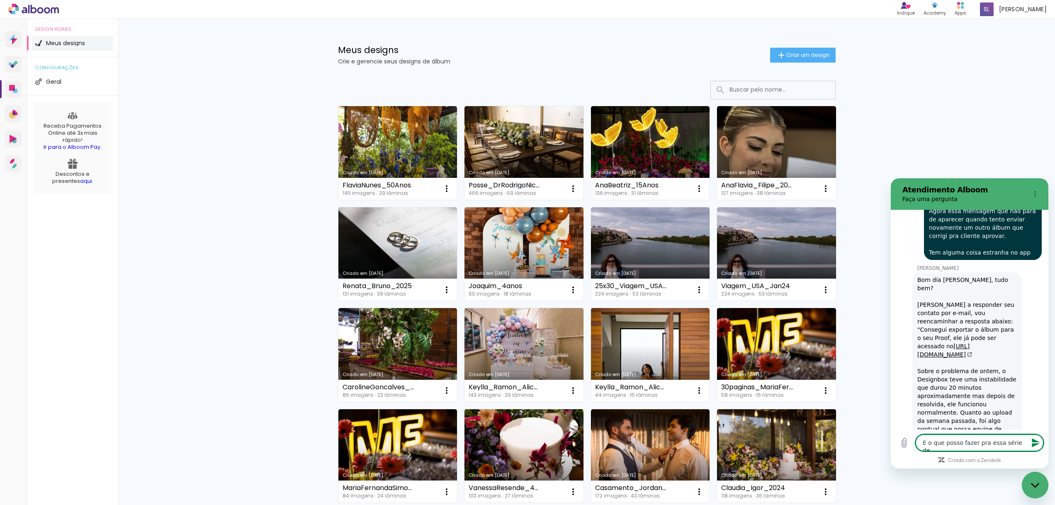
type textarea "E o que posso fazer pra essa série de p"
type textarea "x"
type textarea "E o que posso fazer pra essa série de pr"
type textarea "x"
type textarea "E o que posso fazer pra essa série de pro"
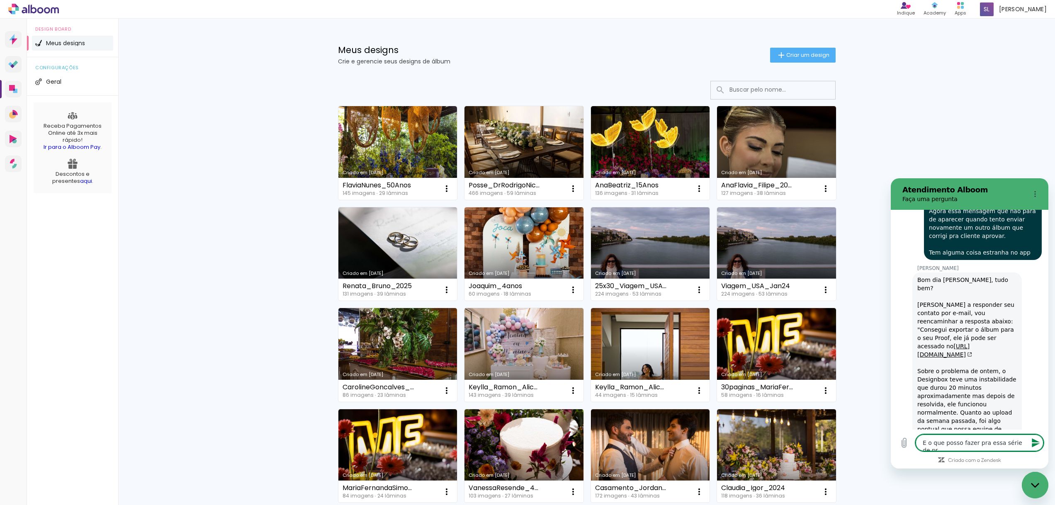
type textarea "x"
type textarea "E o que posso fazer pra essa série de prob"
type textarea "x"
type textarea "E o que posso fazer pra essa série de probe"
type textarea "x"
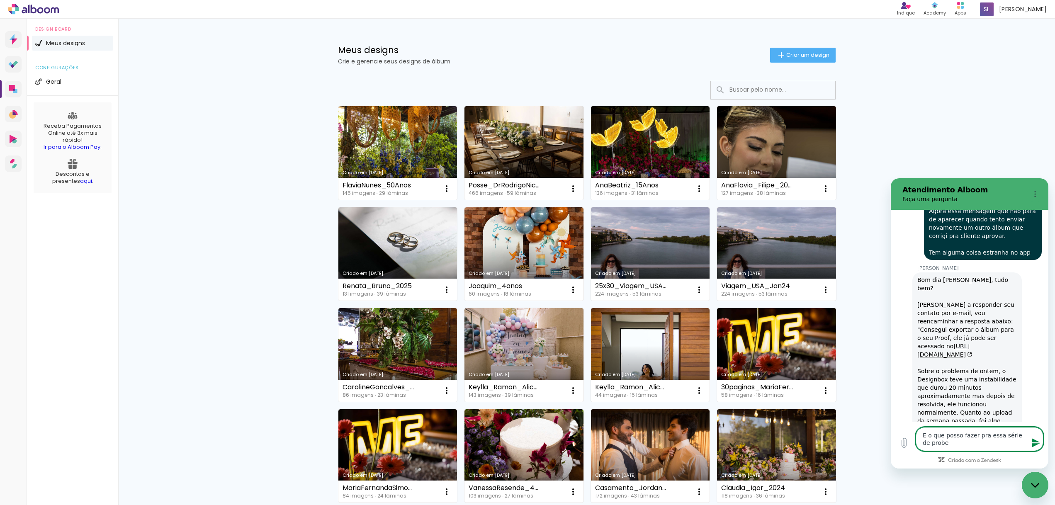
type textarea "E o que posso fazer pra essa série de probel"
type textarea "x"
type textarea "E o que posso fazer pra essa série de probe"
type textarea "x"
type textarea "E o que posso fazer pra essa série de prob"
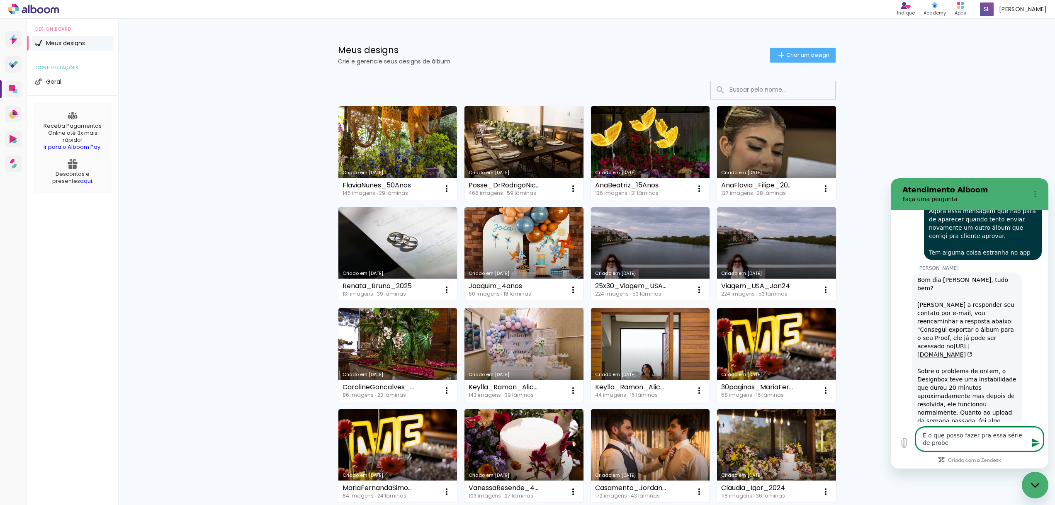
type textarea "x"
type textarea "E o que posso fazer pra essa série de probl"
type textarea "x"
type textarea "E o que posso fazer pra essa série de proble"
type textarea "x"
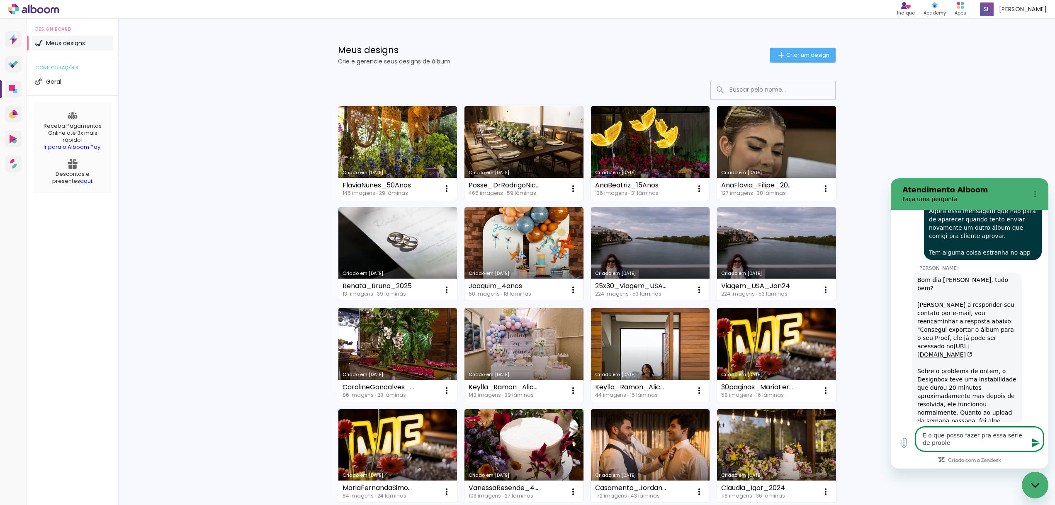
type textarea "E o que posso fazer pra essa série de problem"
type textarea "x"
type textarea "E o que posso fazer pra essa série de problema"
type textarea "x"
type textarea "E o que posso fazer pra essa série de problemas"
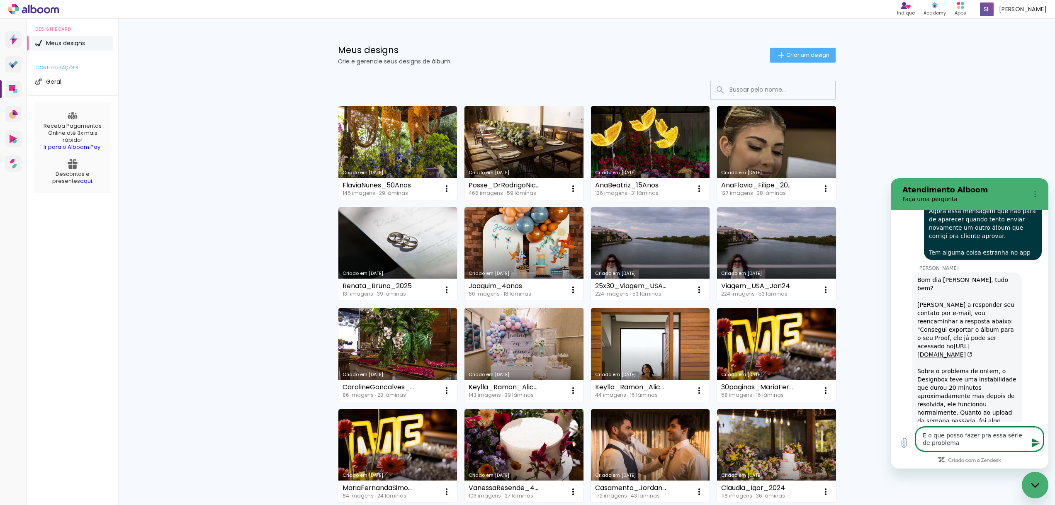
type textarea "x"
type textarea "E o que posso fazer pra essa série de problemas"
type textarea "x"
type textarea "E o que posso fazer pra essa série de problemas p"
type textarea "x"
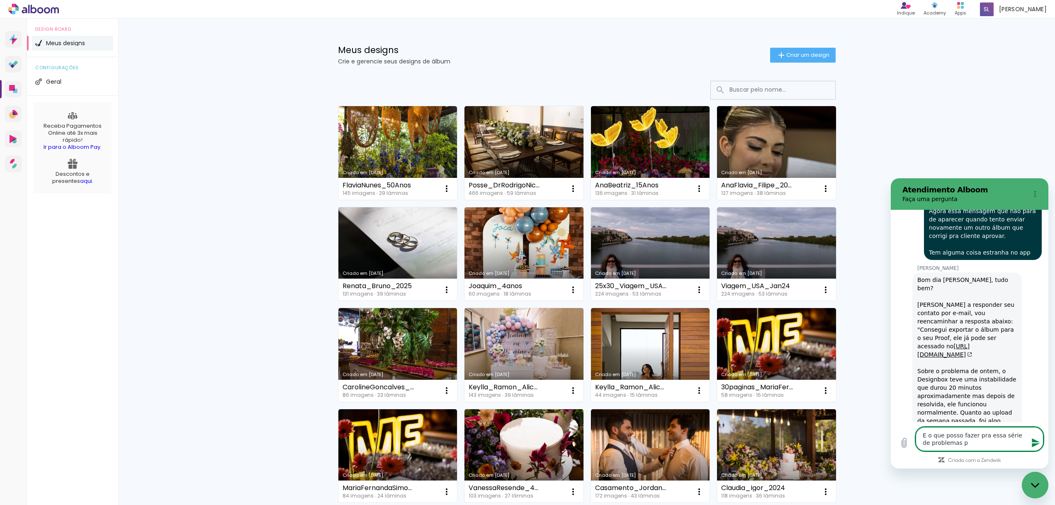
type textarea "E o que posso fazer pra essa série de problemas pa"
type textarea "x"
type textarea "E o que posso fazer pra essa série de problemas par"
type textarea "x"
type textarea "E o que posso fazer pra essa série de problemas para"
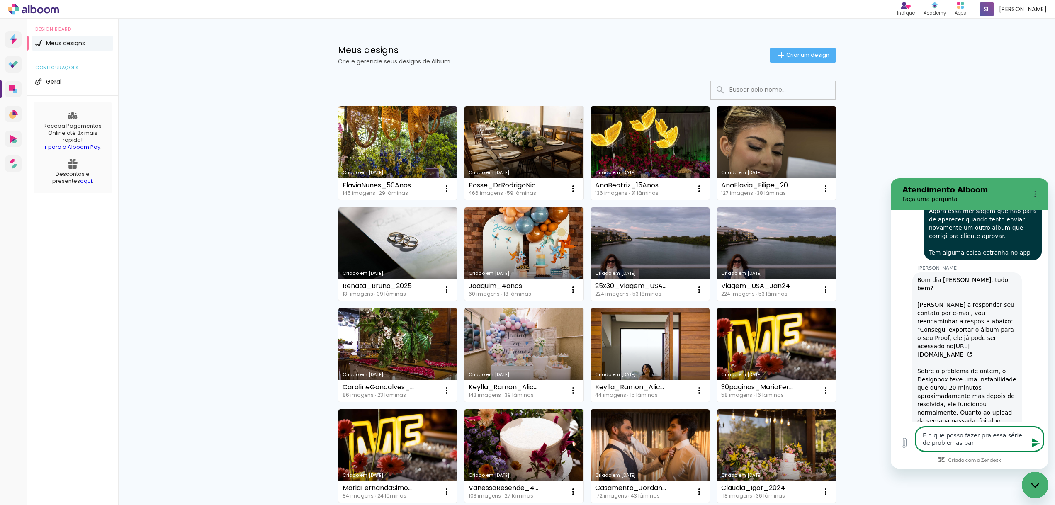
type textarea "x"
type textarea "E o que posso fazer pra essa série de problemas parar"
type textarea "x"
type textarea "E o que posso fazer pra essa série de problemas parar"
type textarea "x"
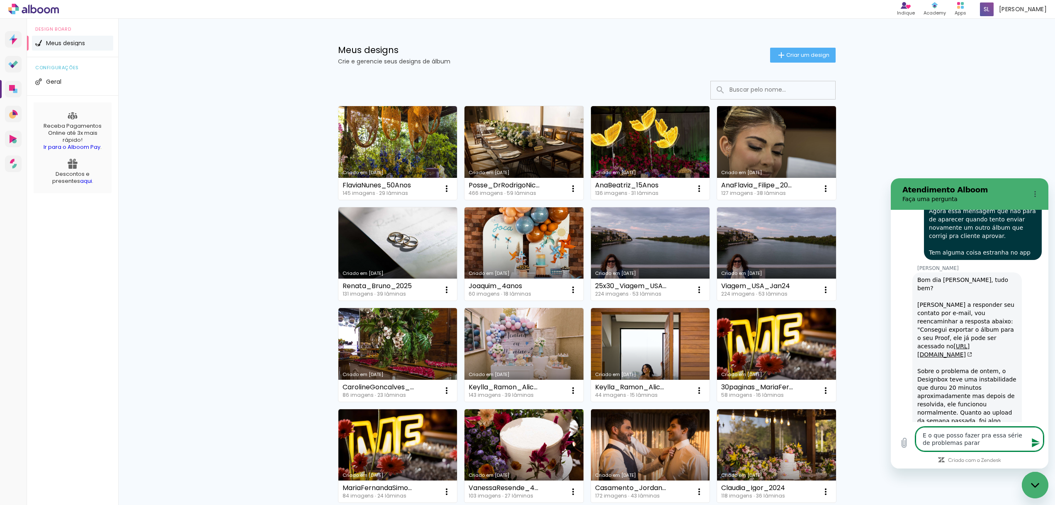
type textarea "E o que posso fazer pra essa série de problemas parar p"
type textarea "x"
type textarea "E o que posso fazer pra essa série de problemas parar po"
type textarea "x"
type textarea "E o que posso fazer pra essa série de problemas parar por"
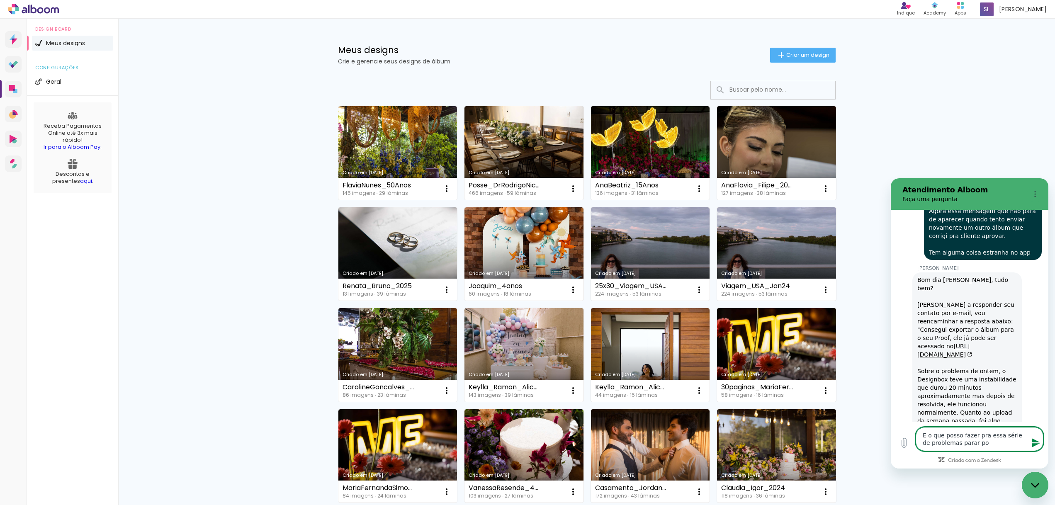
type textarea "x"
type textarea "E o que posso fazer pra essa série de problemas parar por"
type textarea "x"
type textarea "E o que posso fazer pra essa série de problemas parar por a"
type textarea "x"
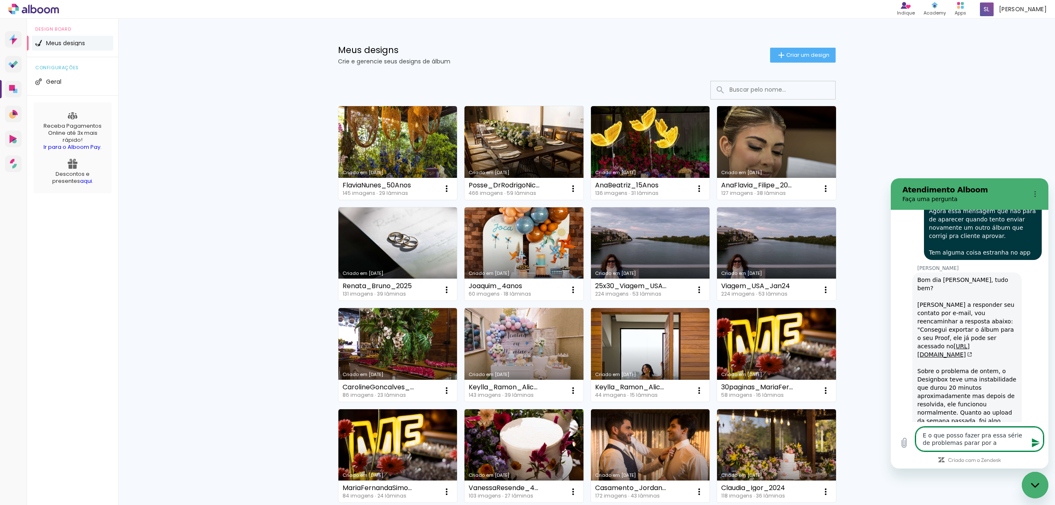
type textarea "E o que posso fazer pra essa série de problemas parar por aq"
type textarea "x"
type textarea "E o que posso fazer pra essa série de problemas parar por aqu"
type textarea "x"
type textarea "E o que posso fazer pra essa série de problemas parar por aqui"
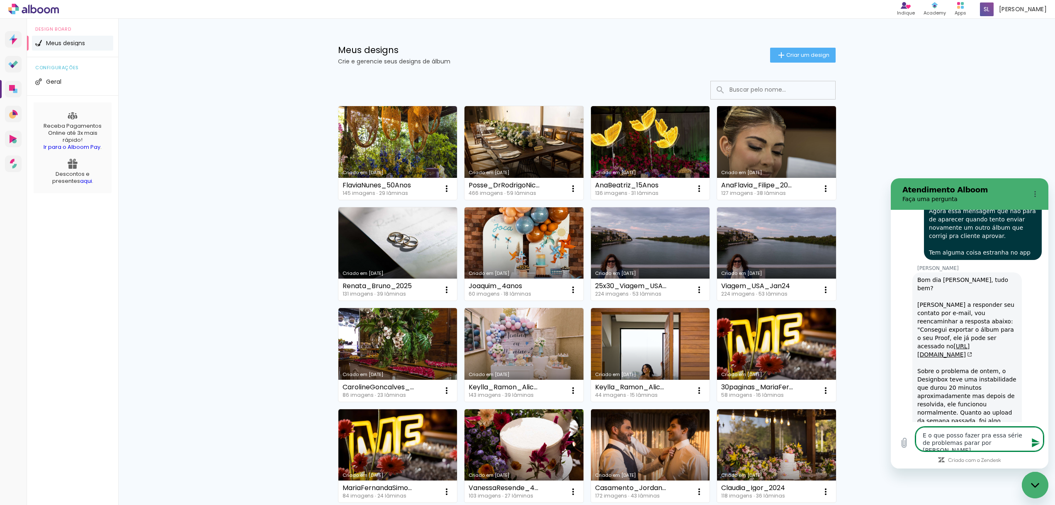
type textarea "x"
type textarea "E o que posso fazer pra essa série de problemas parar por aqui>"
type textarea "x"
type textarea "E o que posso fazer pra essa série de problemas parar por aqui"
type textarea "x"
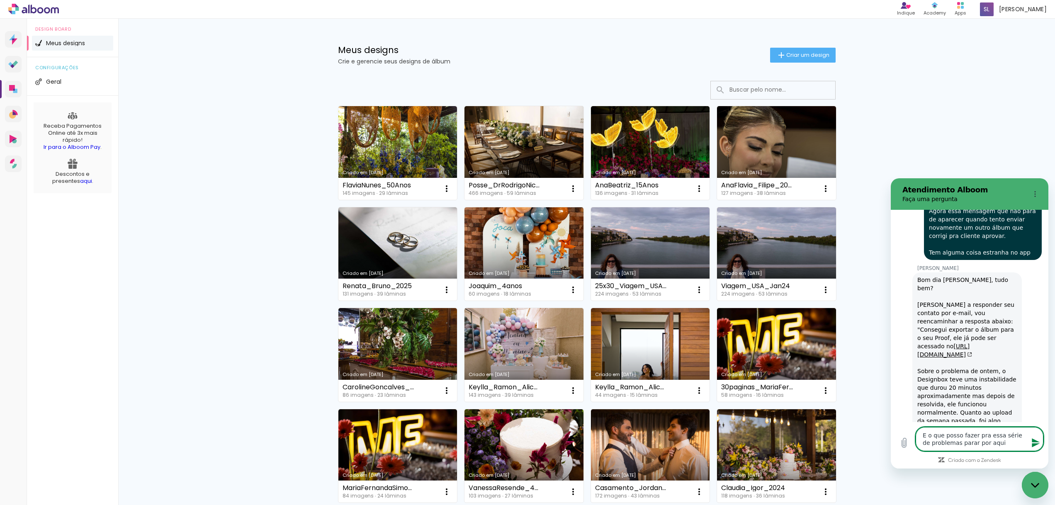
type textarea "E o que posso fazer pra essa série de problemas parar por aqui?"
type textarea "x"
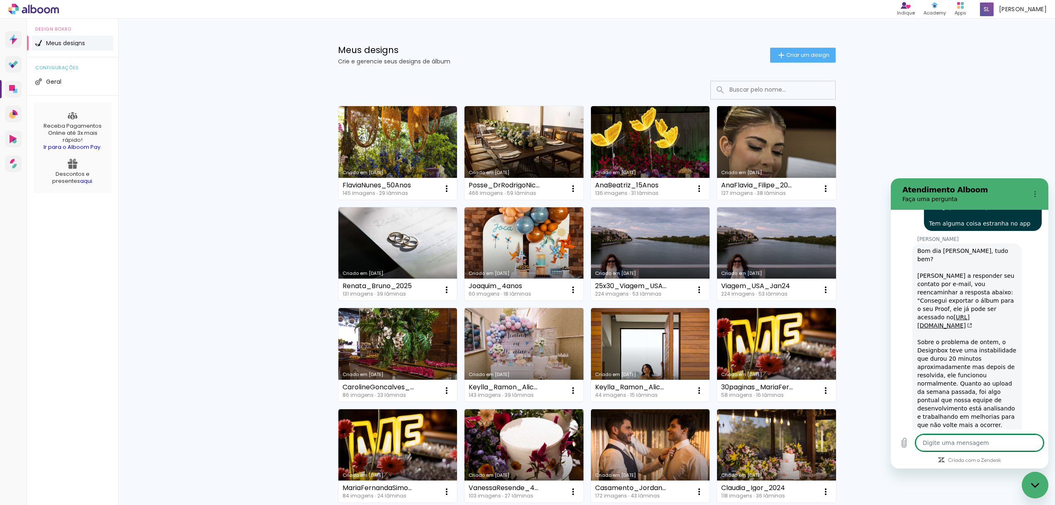
type textarea "x"
type textarea "N"
type textarea "x"
type textarea "No"
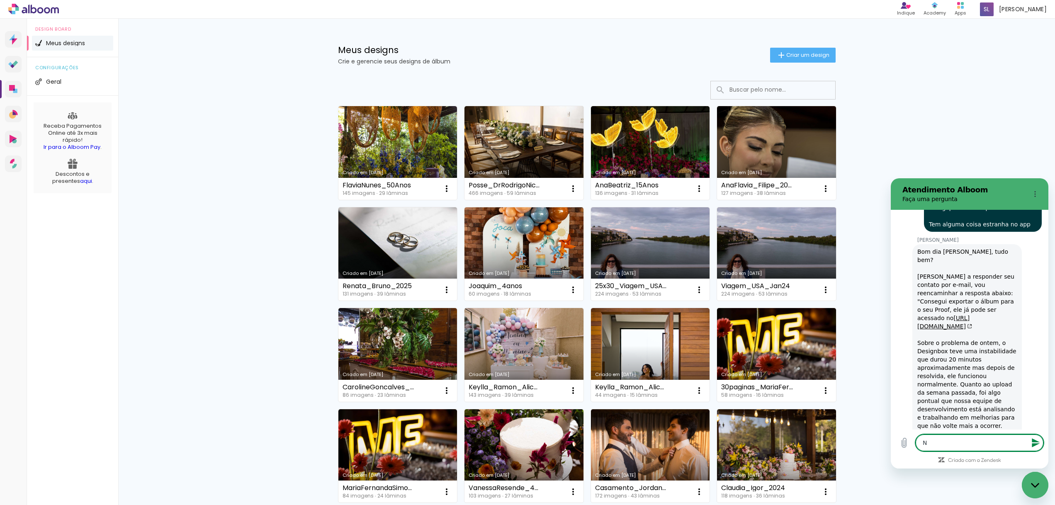
type textarea "x"
type textarea "No"
type textarea "x"
type textarea "No m"
type textarea "x"
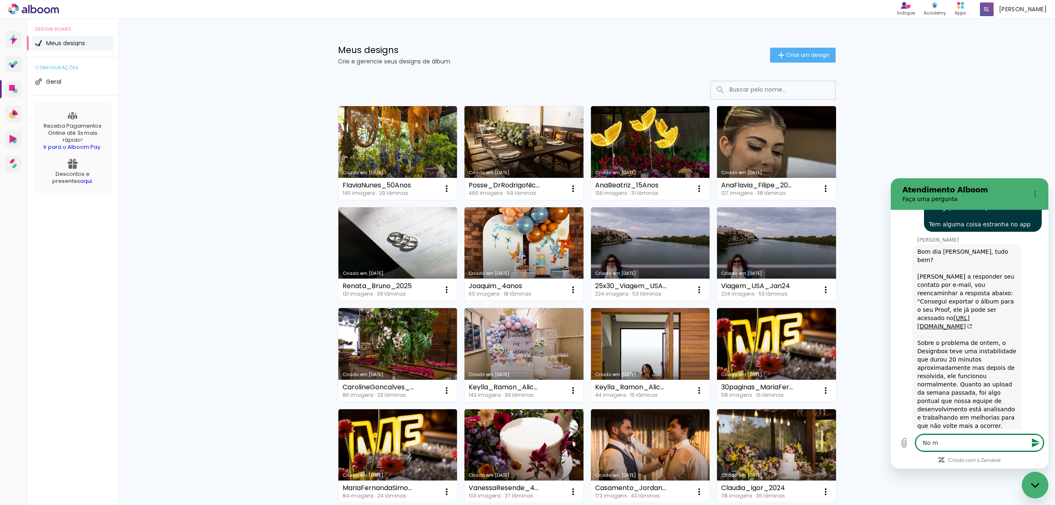
type textarea "No me"
type textarea "x"
type textarea "No meu"
type textarea "x"
type textarea "No meu"
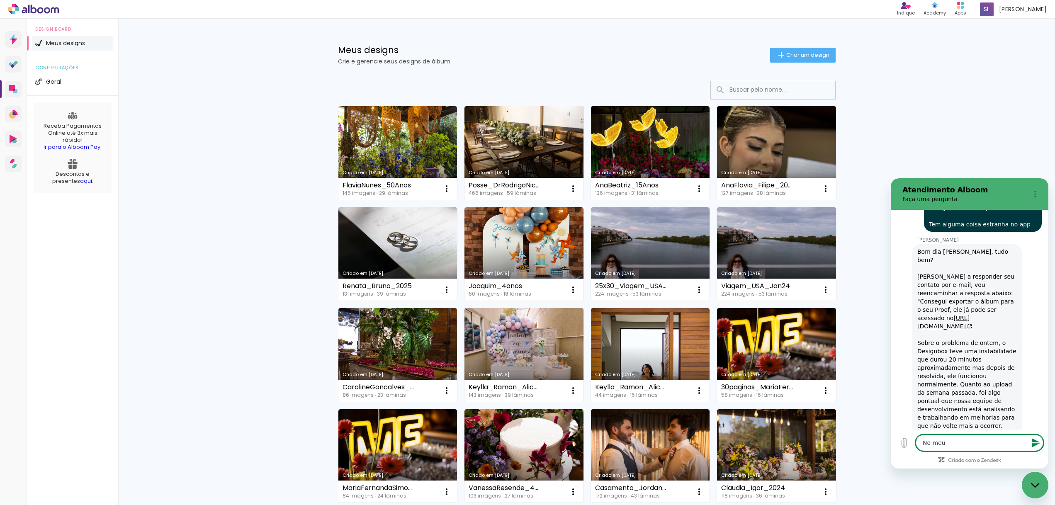
type textarea "x"
type textarea "No meu c"
type textarea "x"
type textarea "No meu"
type textarea "x"
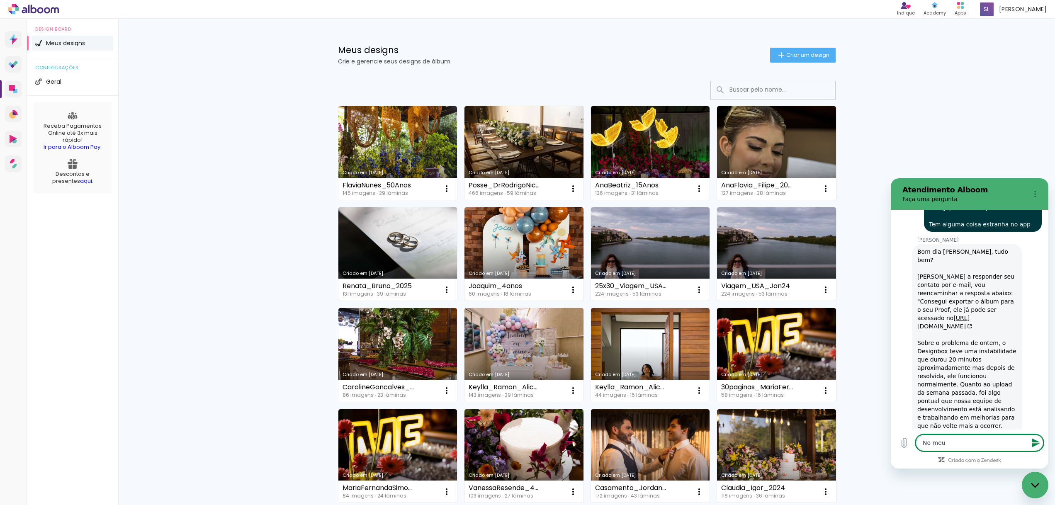
type textarea "No meu i"
type textarea "x"
type textarea "No meu iM"
type textarea "x"
type textarea "No meu iMa"
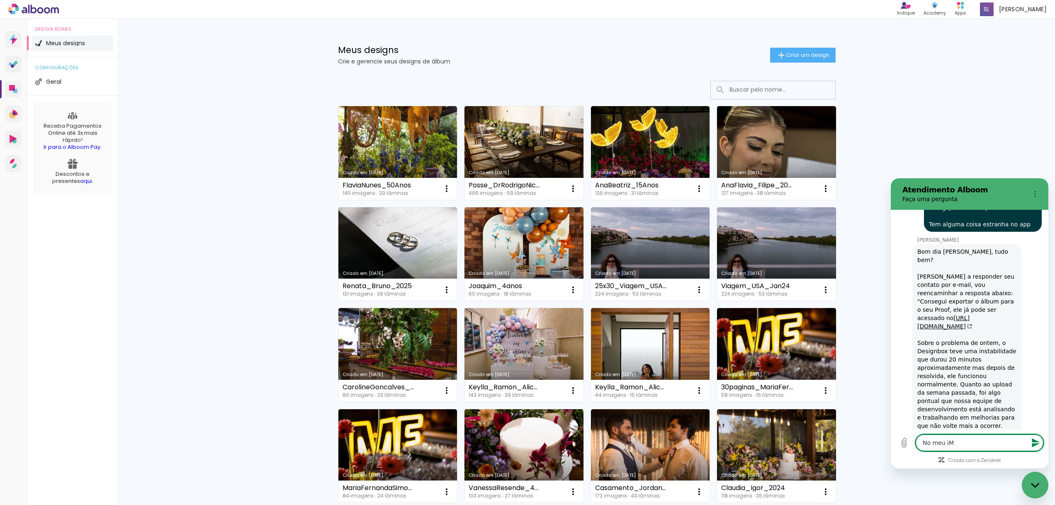
type textarea "x"
type textarea "No meu iMac"
type textarea "x"
type textarea "No meu iMac"
type textarea "x"
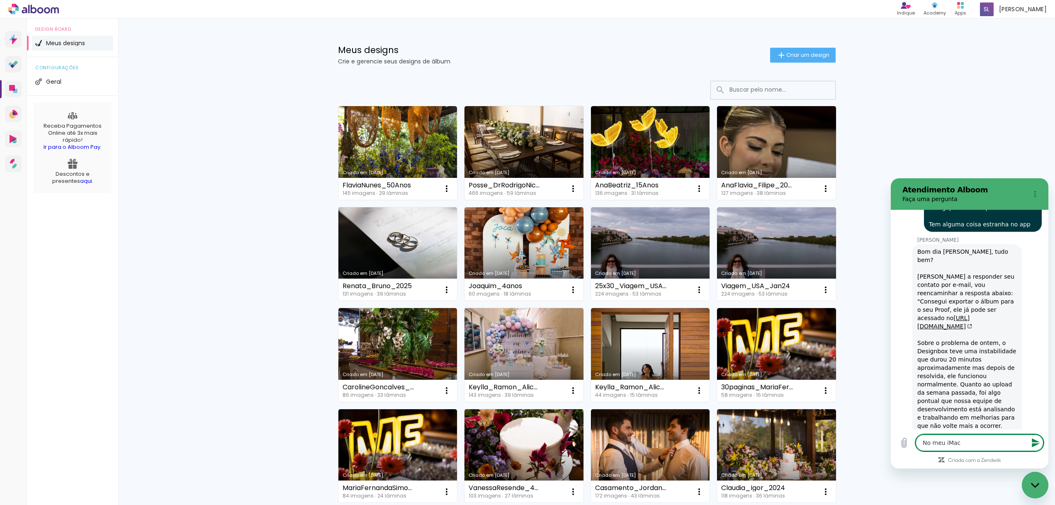
type textarea "No meu iMac o"
type textarea "x"
type textarea "No meu iMac ou"
type textarea "x"
type textarea "No meu iMac ou"
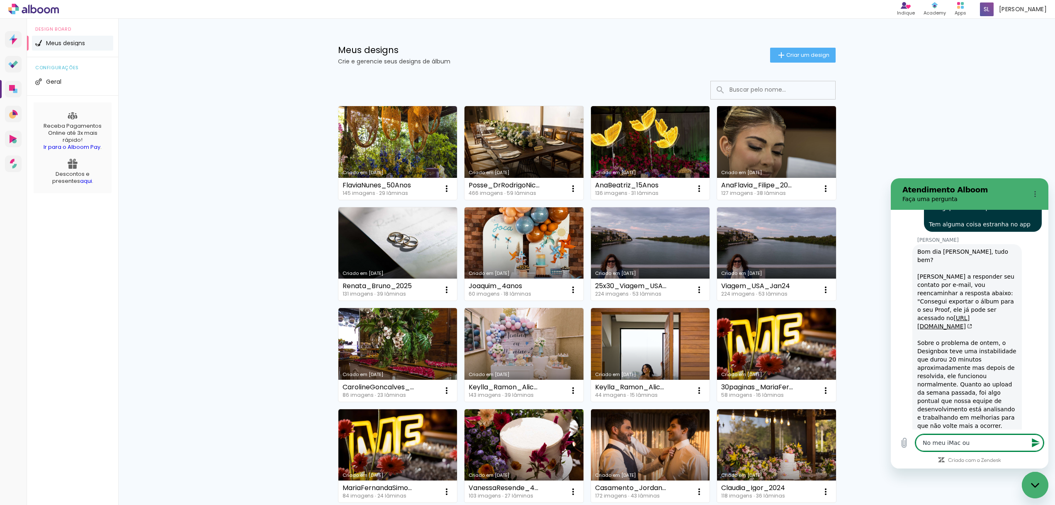
type textarea "x"
type textarea "No meu iMac ou n"
type textarea "x"
type textarea "No meu iMac ou na"
type textarea "x"
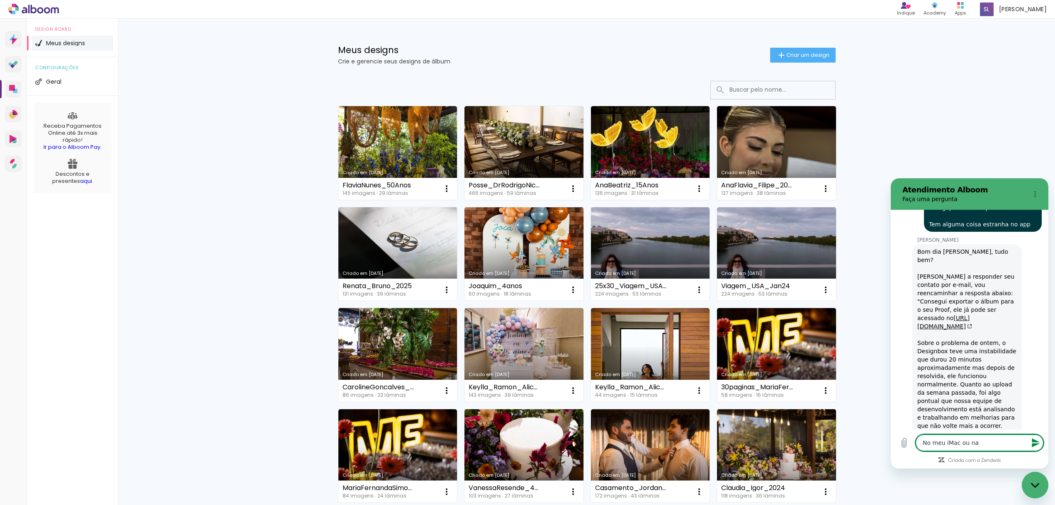
type textarea "No meu iMac ou nav"
type textarea "x"
type textarea "No meu iMac ou nave"
type textarea "x"
type textarea "No meu iMac ou naveg"
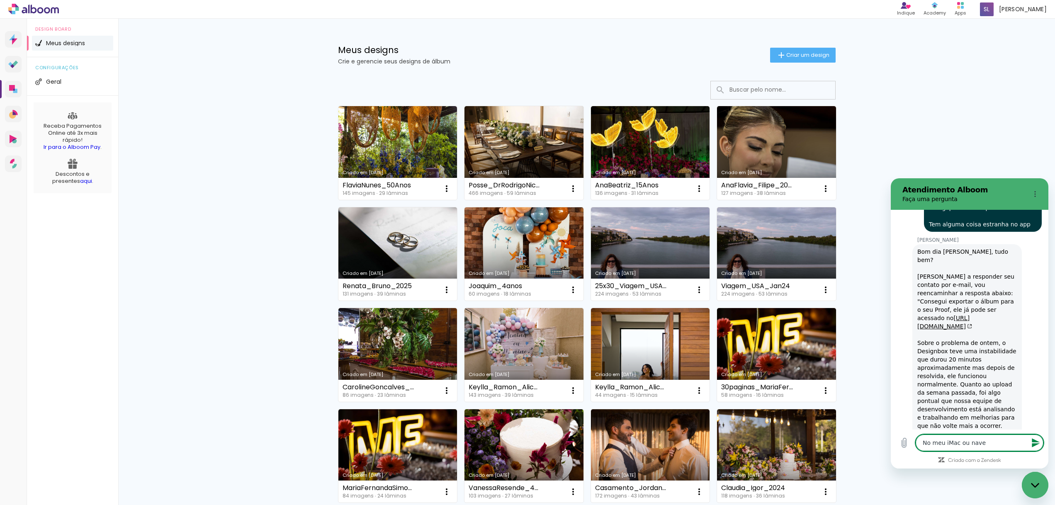
type textarea "x"
type textarea "No meu iMac ou navega"
type textarea "x"
type textarea "No meu iMac ou navegad"
type textarea "x"
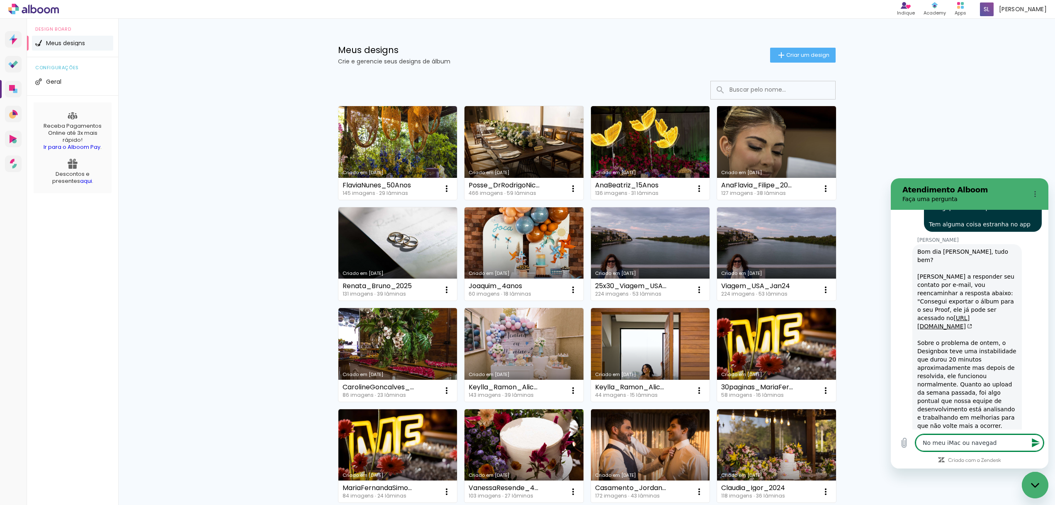
type textarea "No meu iMac ou navegado"
type textarea "x"
type textarea "No meu iMac ou navegador"
type textarea "x"
type textarea "No meu iMac ou navegador,"
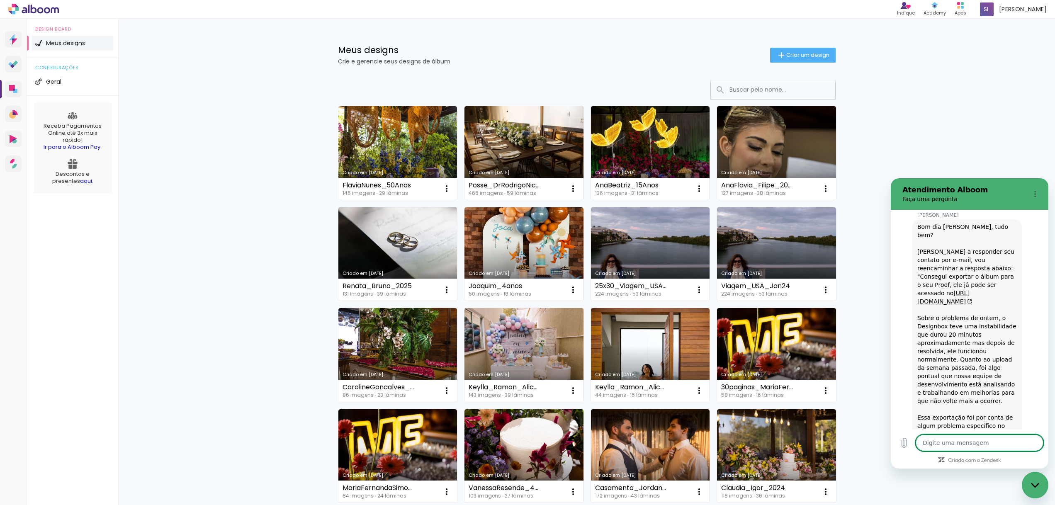
scroll to position [2268, 0]
click at [233, 185] on div "Meus designs Crie e gerencie seus designs de álbum Criar um design Criado em [D…" at bounding box center [586, 460] width 937 height 882
click at [901, 295] on div "Nathan Saggioro diz: Bom dia Sergio, tudo bem? Cheguei a responder seu contato …" at bounding box center [972, 339] width 151 height 240
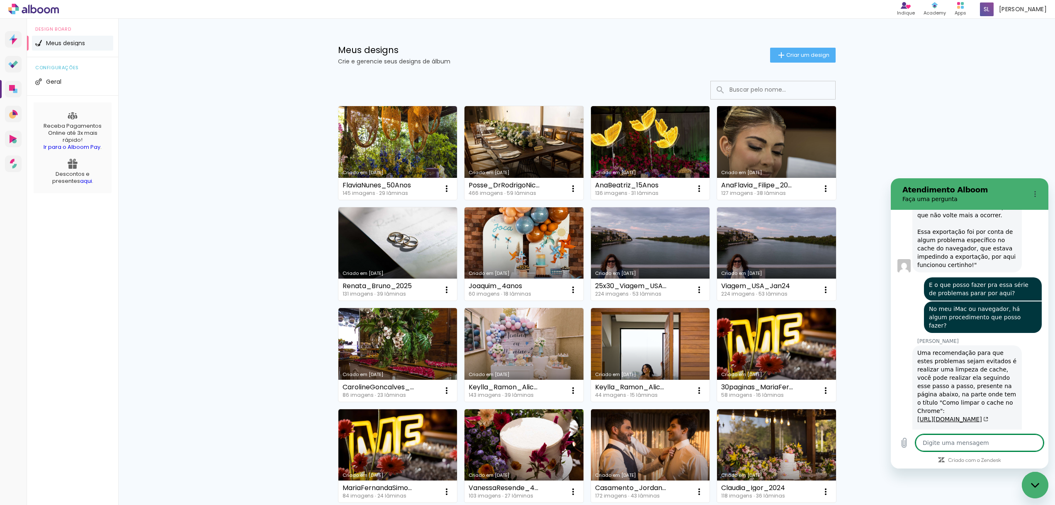
scroll to position [2456, 0]
click at [935, 414] on link "https://macpaw.com/pt/how-to/clear-cache-on-mac" at bounding box center [952, 417] width 71 height 7
